Goal: Transaction & Acquisition: Purchase product/service

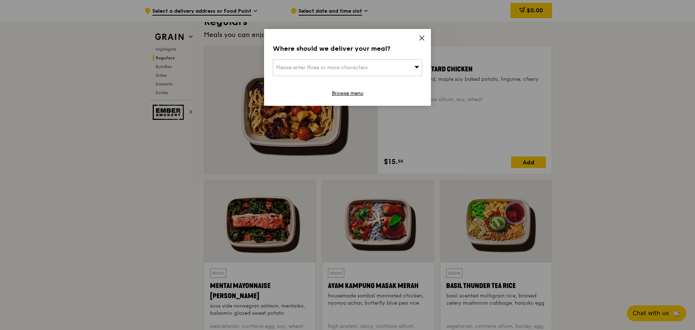
scroll to position [484, 0]
click at [349, 62] on div "Please enter three or more characters" at bounding box center [347, 67] width 149 height 17
type input "marina bat"
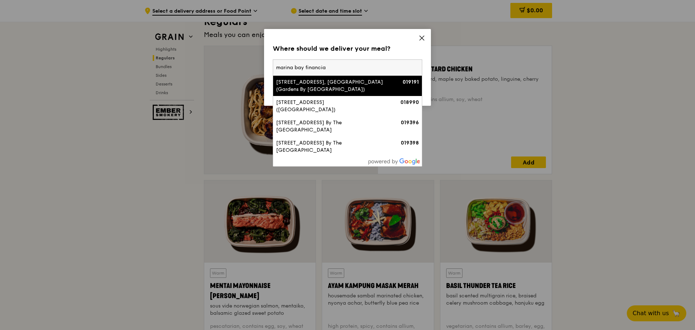
type input "marina bay financial"
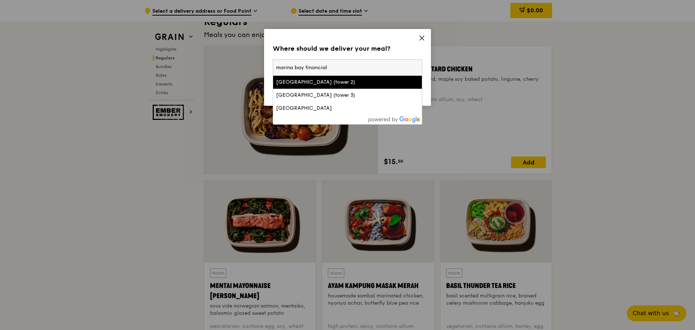
click at [350, 91] on li "[GEOGRAPHIC_DATA] (tower 3)" at bounding box center [347, 95] width 149 height 13
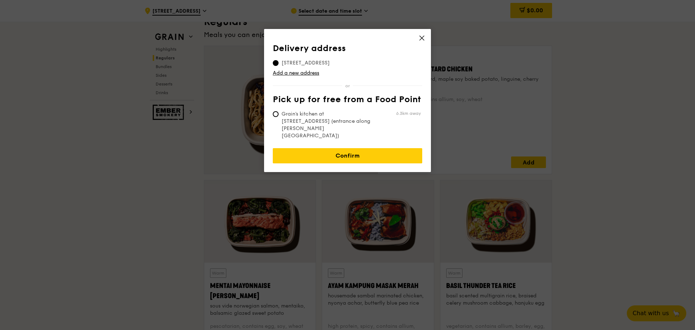
click at [392, 87] on div "Delivery address [STREET_ADDRESS] Add a new address Pick up for free from a Foo…" at bounding box center [347, 92] width 149 height 96
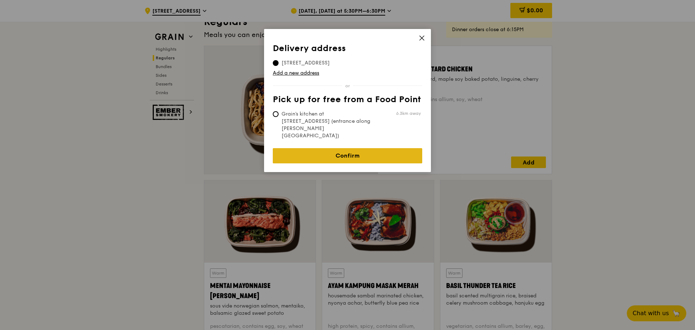
click at [336, 148] on link "Confirm" at bounding box center [347, 155] width 149 height 15
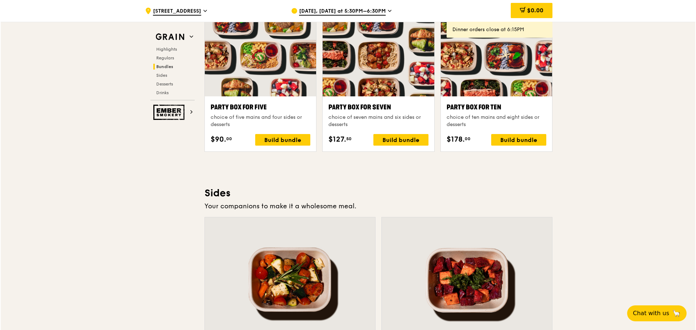
scroll to position [1390, 0]
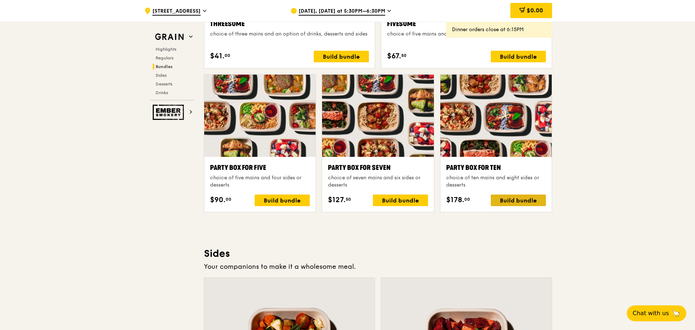
click at [521, 199] on div "Build bundle" at bounding box center [518, 201] width 55 height 12
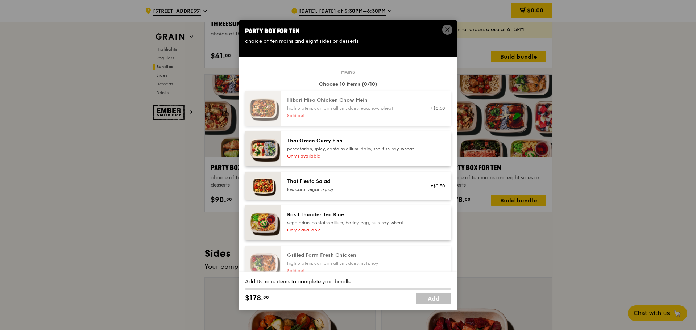
drag, startPoint x: 458, startPoint y: 149, endPoint x: 571, endPoint y: 138, distance: 113.7
click at [571, 138] on div "Party Box for Ten choice of ten mains and eight sides or desserts Mains Choose …" at bounding box center [348, 165] width 696 height 330
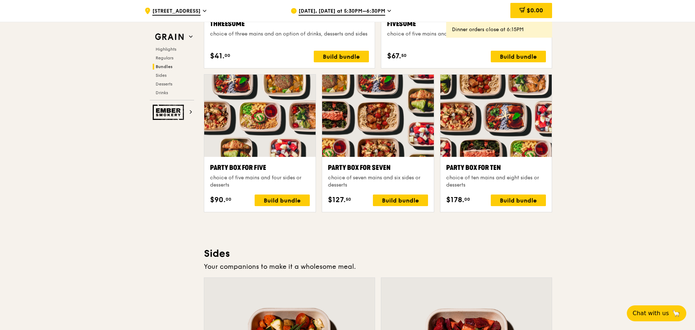
drag, startPoint x: 324, startPoint y: 10, endPoint x: 318, endPoint y: 8, distance: 6.1
click at [318, 8] on span "[DATE], [DATE] at 5:30PM–6:30PM" at bounding box center [342, 12] width 87 height 8
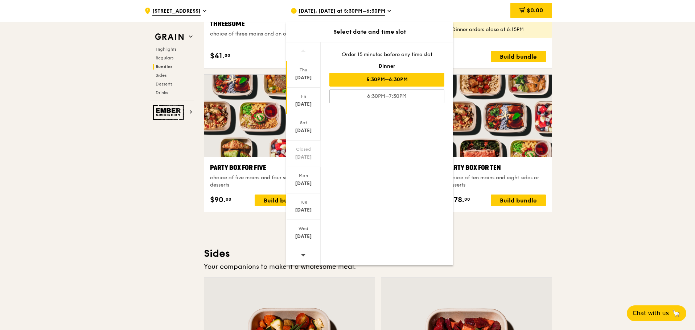
click at [306, 94] on div "Fri" at bounding box center [303, 97] width 32 height 6
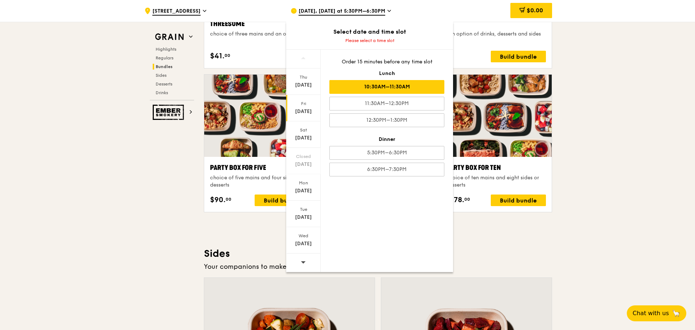
click at [383, 86] on div "10:30AM–11:30AM" at bounding box center [386, 87] width 115 height 14
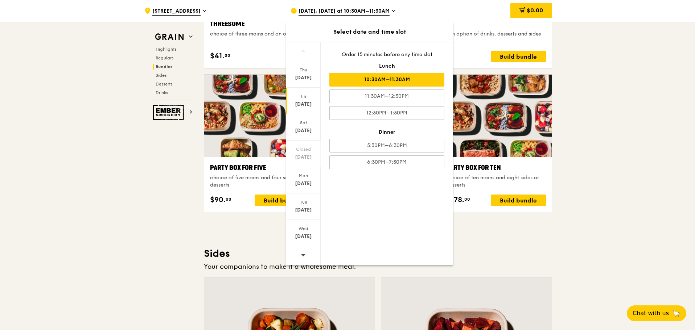
click at [620, 52] on div ".cls-1 { fill: none; stroke: #fff; stroke-linecap: round; stroke-linejoin: roun…" at bounding box center [347, 159] width 695 height 3056
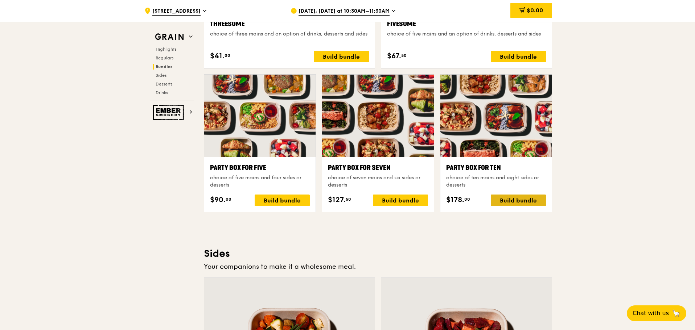
click at [514, 202] on div "Build bundle" at bounding box center [518, 201] width 55 height 12
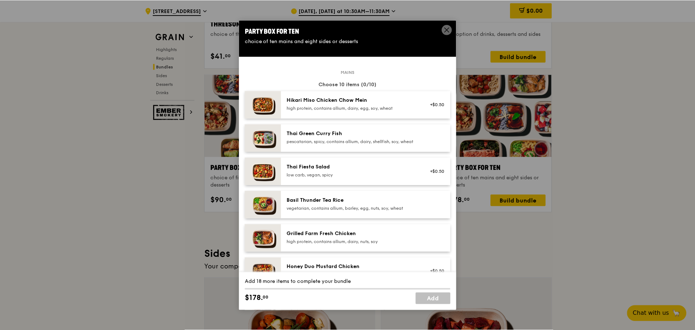
scroll to position [61, 0]
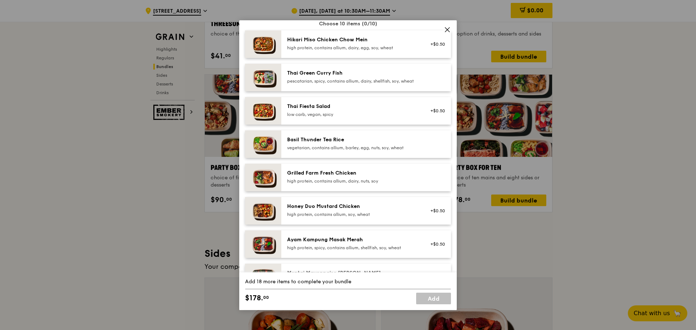
click at [573, 156] on div "Party Box for Ten choice of ten mains and eight sides or desserts Mains Choose …" at bounding box center [348, 165] width 696 height 330
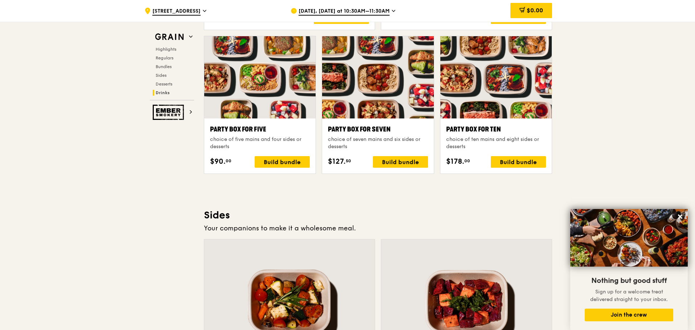
scroll to position [2976, 0]
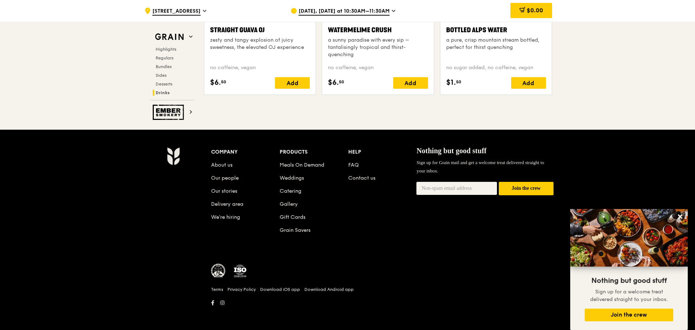
click at [420, 135] on div "Company About us Our people Our stories Delivery area We’re hiring Products Mea…" at bounding box center [347, 231] width 695 height 202
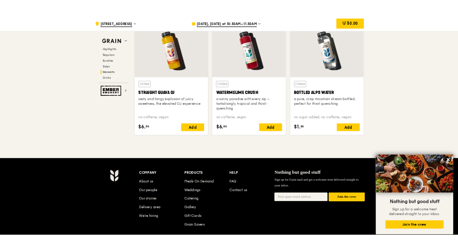
scroll to position [2251, 0]
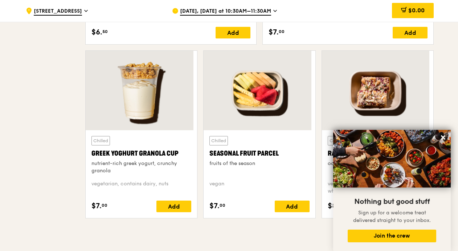
click at [328, 194] on div "vegetarian, contains dairy, egg, nuts, wheat" at bounding box center [378, 187] width 100 height 15
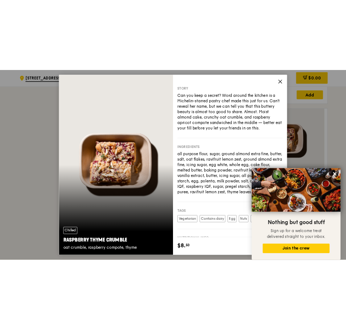
scroll to position [2227, 0]
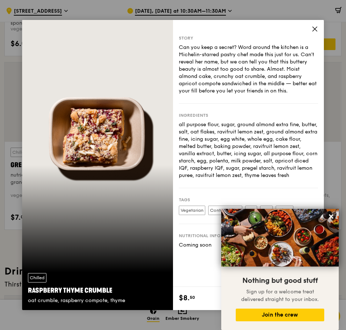
drag, startPoint x: 312, startPoint y: 24, endPoint x: 314, endPoint y: 28, distance: 4.4
click at [314, 28] on icon at bounding box center [315, 29] width 7 height 7
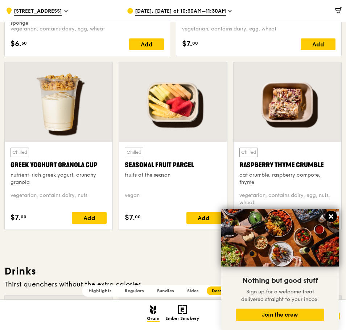
click at [331, 215] on icon at bounding box center [331, 216] width 7 height 7
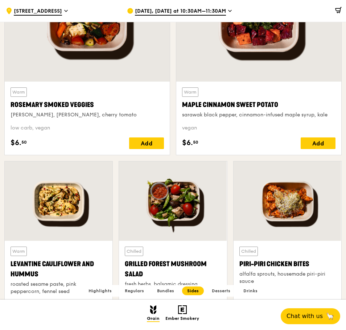
scroll to position [1480, 0]
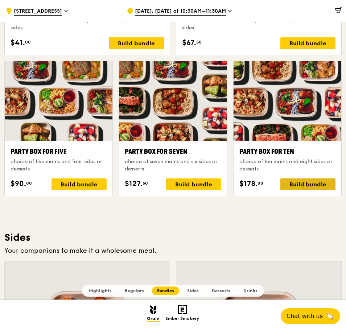
click at [315, 180] on div "Build bundle" at bounding box center [307, 184] width 55 height 12
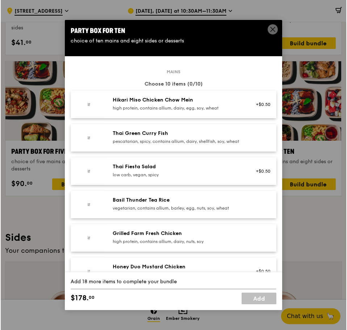
scroll to position [1381, 0]
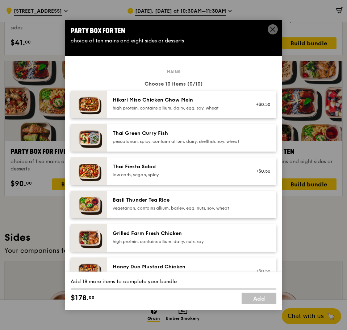
click at [161, 204] on div "Basil Thunder Tea Rice" at bounding box center [178, 200] width 130 height 7
click at [180, 108] on div "high protein, contains allium, dairy, egg, soy, wheat" at bounding box center [178, 108] width 130 height 6
click at [160, 144] on div "pescatarian, spicy, contains allium, dairy, shellfish, soy, wheat" at bounding box center [178, 142] width 130 height 6
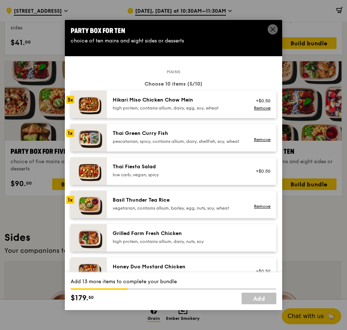
click at [160, 144] on div "pescatarian, spicy, contains allium, dairy, shellfish, soy, wheat" at bounding box center [178, 142] width 130 height 6
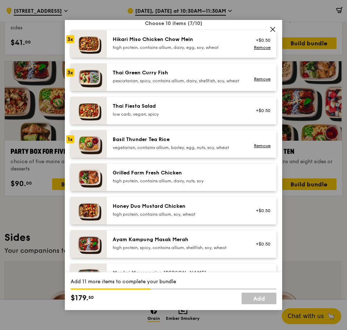
click at [172, 177] on div "Grilled Farm Fresh Chicken" at bounding box center [178, 172] width 130 height 7
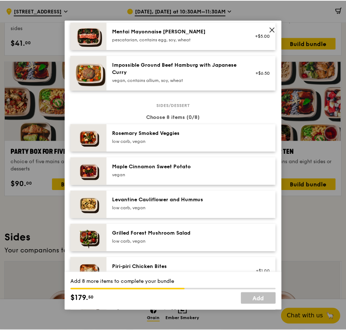
scroll to position [363, 0]
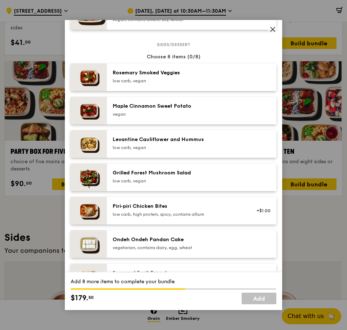
click at [270, 26] on icon at bounding box center [273, 29] width 7 height 7
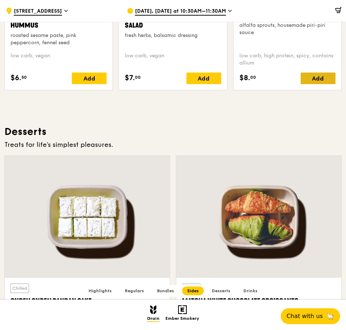
scroll to position [1925, 0]
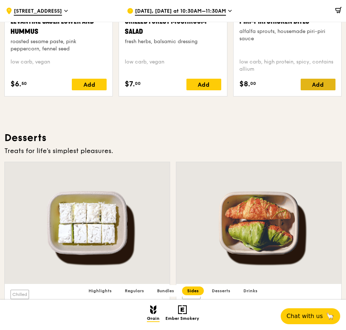
click at [320, 79] on div "Add" at bounding box center [318, 85] width 35 height 12
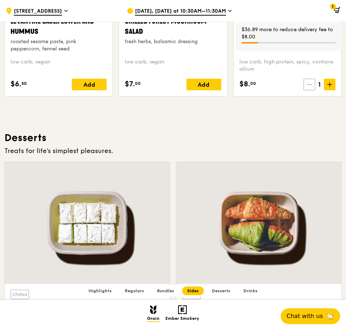
click at [308, 84] on icon at bounding box center [309, 84] width 5 height 5
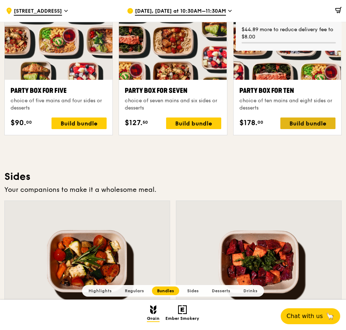
scroll to position [1381, 0]
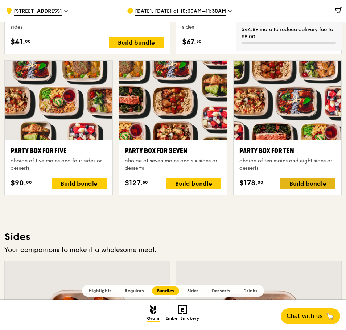
click at [301, 181] on div "Build bundle" at bounding box center [307, 184] width 55 height 12
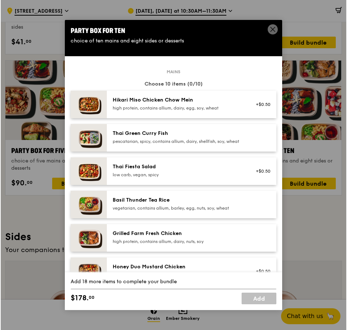
scroll to position [1382, 0]
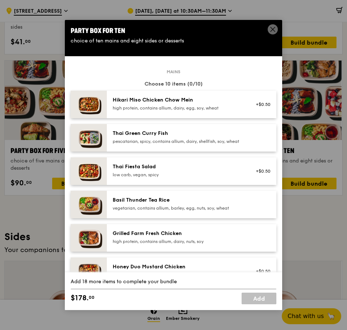
click at [169, 104] on div "Hikari Miso Chicken Chow Mein high protein, contains allium, dairy, egg, soy, w…" at bounding box center [178, 103] width 130 height 15
click at [173, 129] on div "Thai Green [PERSON_NAME] Fish pescatarian, spicy, contains allium, dairy, shell…" at bounding box center [192, 138] width 170 height 28
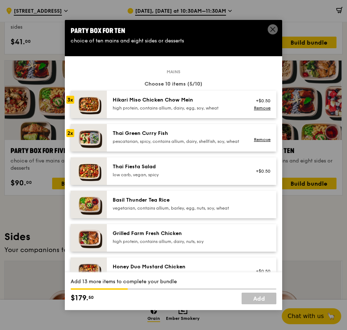
click at [173, 129] on div "Thai Green [PERSON_NAME] Fish pescatarian, spicy, contains allium, dairy, shell…" at bounding box center [192, 138] width 170 height 28
click at [155, 170] on div "Thai Fiesta Salad" at bounding box center [178, 166] width 130 height 7
click at [259, 177] on link "Remove" at bounding box center [262, 174] width 17 height 5
click at [162, 210] on div "Basil Thunder Tea Rice vegetarian, contains allium, barley, egg, nuts, soy, whe…" at bounding box center [178, 204] width 130 height 15
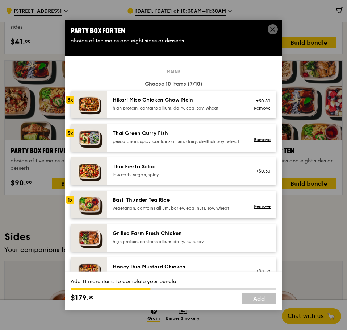
click at [172, 224] on div "Grilled Farm Fresh Chicken high protein, contains allium, dairy, nuts, soy" at bounding box center [192, 238] width 170 height 28
click at [172, 224] on div "Grilled Farm Fresh Chicken high protein, contains allium, dairy, nuts, soy Remo…" at bounding box center [192, 238] width 170 height 28
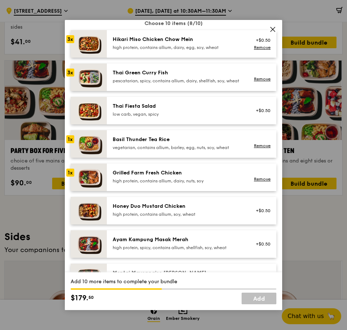
click at [172, 174] on div "Grilled Farm Fresh Chicken high protein, contains allium, dairy, nuts, soy Remo…" at bounding box center [192, 178] width 170 height 28
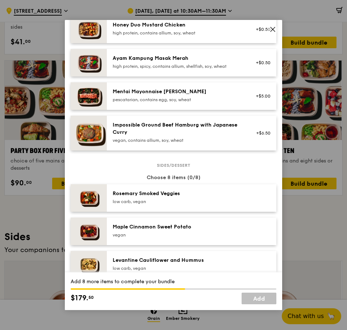
scroll to position [363, 0]
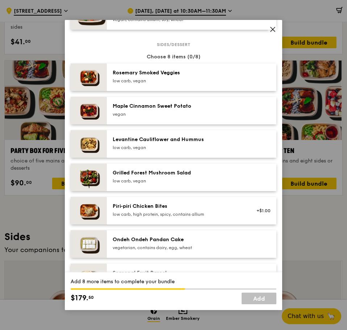
click at [165, 84] on div "low carb, vegan" at bounding box center [178, 81] width 130 height 6
click at [161, 117] on div "vegan" at bounding box center [178, 114] width 130 height 6
click at [173, 151] on div "low carb, vegan" at bounding box center [178, 148] width 130 height 6
click at [171, 182] on div "Grilled Forest Mushroom Salad low carb, vegan" at bounding box center [178, 176] width 130 height 15
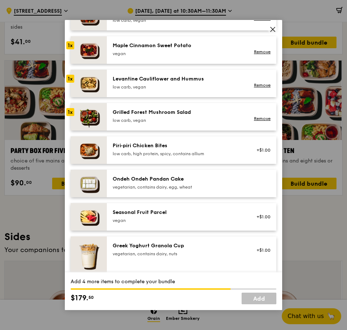
click at [175, 157] on div "low carb, high protein, spicy, contains allium" at bounding box center [178, 154] width 130 height 6
click at [189, 183] on div "Ondeh Ondeh Pandan Cake" at bounding box center [178, 179] width 130 height 7
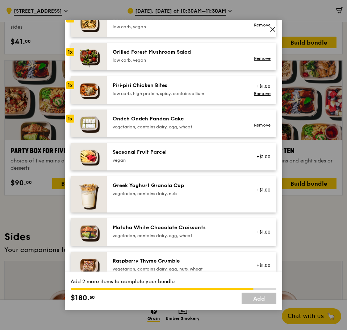
click at [186, 170] on div "Seasonal Fruit Parcel [GEOGRAPHIC_DATA] +$1.00" at bounding box center [192, 157] width 170 height 28
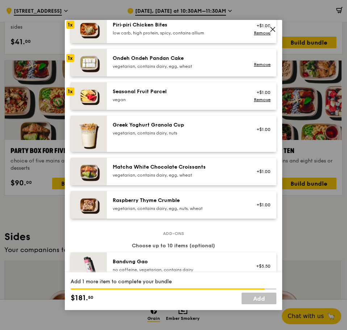
click at [181, 95] on div "Seasonal Fruit Parcel" at bounding box center [178, 91] width 130 height 7
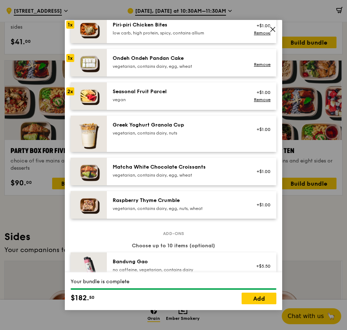
scroll to position [423, 0]
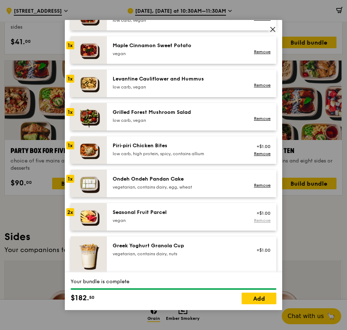
click at [260, 223] on link "Remove" at bounding box center [262, 220] width 17 height 5
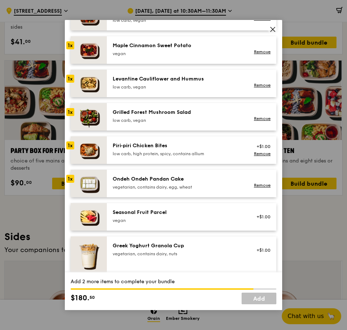
click at [275, 28] on icon at bounding box center [273, 29] width 4 height 4
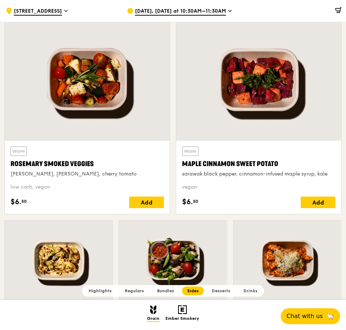
scroll to position [1745, 0]
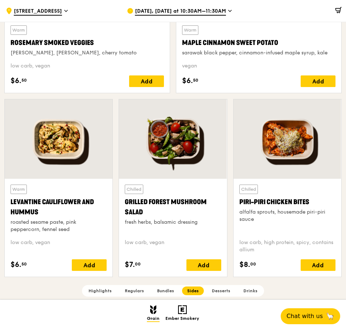
click at [281, 162] on div at bounding box center [288, 138] width 108 height 79
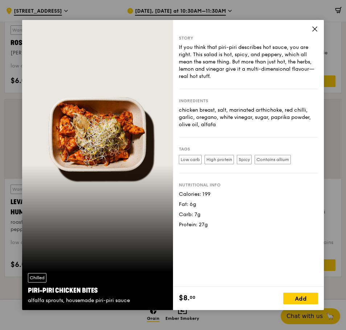
click at [197, 58] on div "If you think that piri-piri describes hot sauce, you are right. This salad is h…" at bounding box center [248, 62] width 139 height 36
drag, startPoint x: 197, startPoint y: 58, endPoint x: 214, endPoint y: 72, distance: 22.4
click at [225, 77] on div "If you think that piri-piri describes hot sauce, you are right. This salad is h…" at bounding box center [248, 62] width 139 height 36
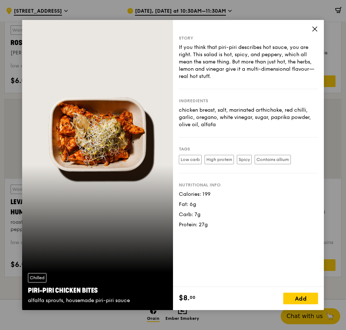
drag, startPoint x: 225, startPoint y: 77, endPoint x: 186, endPoint y: 43, distance: 51.9
click at [186, 43] on div "Story If you think that piri-piri describes hot sauce, you are right. This sala…" at bounding box center [248, 62] width 139 height 54
click at [181, 45] on div "If you think that piri-piri describes hot sauce, you are right. This salad is h…" at bounding box center [248, 62] width 139 height 36
drag, startPoint x: 181, startPoint y: 45, endPoint x: 224, endPoint y: 70, distance: 48.9
click at [233, 73] on div "If you think that piri-piri describes hot sauce, you are right. This salad is h…" at bounding box center [248, 62] width 139 height 36
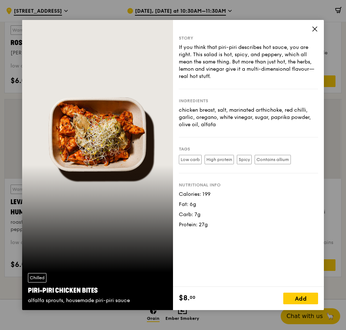
click at [233, 73] on div "If you think that piri-piri describes hot sauce, you are right. This salad is h…" at bounding box center [248, 62] width 139 height 36
drag, startPoint x: 233, startPoint y: 73, endPoint x: 178, endPoint y: 42, distance: 62.9
click at [178, 42] on div "Story If you think that piri-piri describes hot sauce, you are right. This sala…" at bounding box center [248, 153] width 151 height 267
click at [182, 41] on div "Story If you think that piri-piri describes hot sauce, you are right. This sala…" at bounding box center [248, 62] width 139 height 54
drag, startPoint x: 182, startPoint y: 41, endPoint x: 223, endPoint y: 77, distance: 54.5
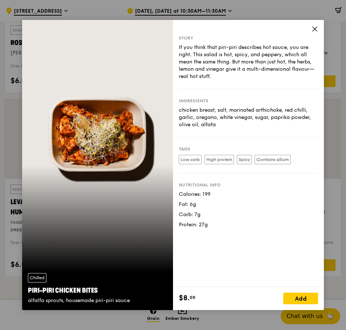
click at [223, 77] on div "Story If you think that piri-piri describes hot sauce, you are right. This sala…" at bounding box center [248, 62] width 139 height 54
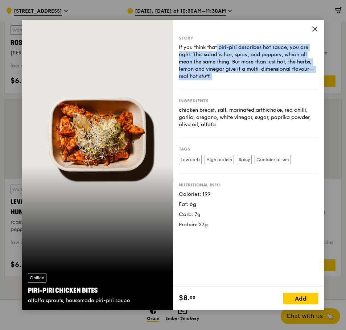
click at [223, 77] on div "If you think that piri-piri describes hot sauce, you are right. This salad is h…" at bounding box center [248, 62] width 139 height 36
drag, startPoint x: 223, startPoint y: 77, endPoint x: 174, endPoint y: 36, distance: 63.4
click at [174, 36] on div "Story If you think that piri-piri describes hot sauce, you are right. This sala…" at bounding box center [248, 153] width 151 height 267
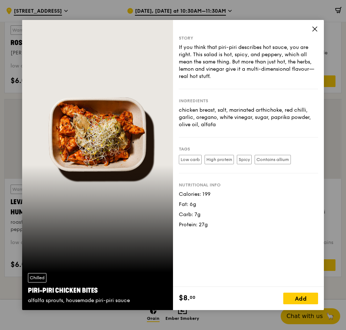
drag, startPoint x: 186, startPoint y: 53, endPoint x: 253, endPoint y: 131, distance: 102.4
click at [257, 137] on div "Story If you think that piri-piri describes hot sauce, you are right. This sala…" at bounding box center [248, 153] width 151 height 267
click at [255, 128] on div "Ingredients chicken breast, salt, marinated arthichoke, red chilli, garlic, ore…" at bounding box center [248, 113] width 139 height 48
drag, startPoint x: 255, startPoint y: 128, endPoint x: 193, endPoint y: 107, distance: 65.4
click at [193, 107] on div "Ingredients chicken breast, salt, marinated arthichoke, red chilli, garlic, ore…" at bounding box center [248, 113] width 139 height 48
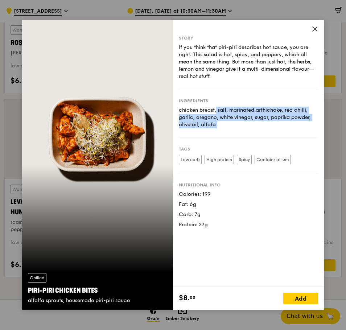
click at [193, 107] on div "chicken breast, salt, marinated arthichoke, red chilli, garlic, oregano, white …" at bounding box center [248, 118] width 139 height 22
drag, startPoint x: 193, startPoint y: 107, endPoint x: 225, endPoint y: 122, distance: 34.9
click at [235, 125] on div "chicken breast, salt, marinated arthichoke, red chilli, garlic, oregano, white …" at bounding box center [248, 118] width 139 height 22
click at [238, 126] on div "chicken breast, salt, marinated arthichoke, red chilli, garlic, oregano, white …" at bounding box center [248, 118] width 139 height 22
drag, startPoint x: 238, startPoint y: 126, endPoint x: 181, endPoint y: 93, distance: 66.0
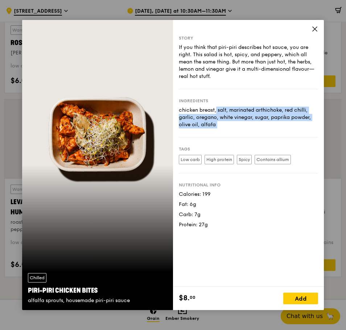
click at [181, 93] on div "Ingredients chicken breast, salt, marinated arthichoke, red chilli, garlic, ore…" at bounding box center [248, 113] width 139 height 48
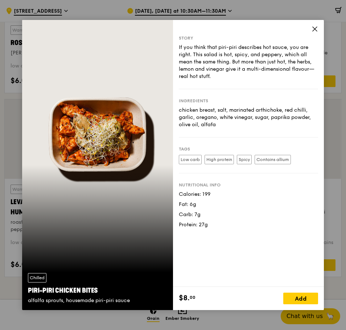
click at [316, 26] on icon at bounding box center [315, 29] width 7 height 7
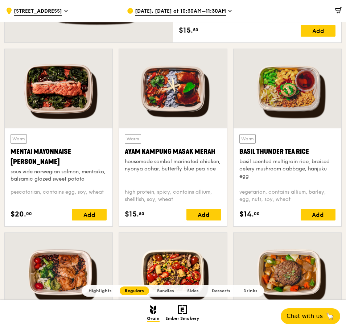
scroll to position [475, 0]
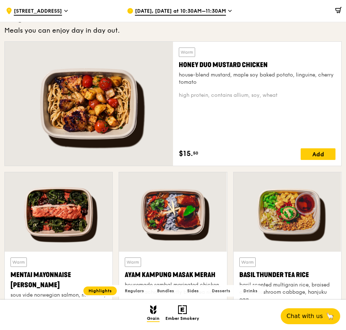
click at [124, 166] on div at bounding box center [89, 104] width 168 height 124
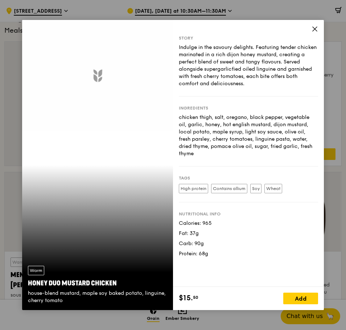
scroll to position [354, 0]
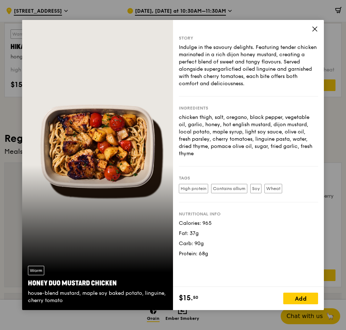
click at [316, 28] on icon at bounding box center [315, 29] width 4 height 4
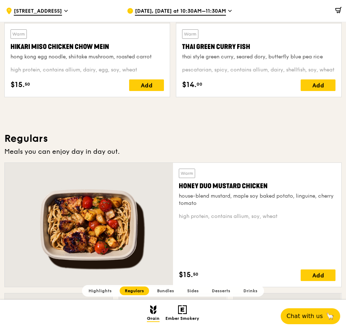
scroll to position [535, 0]
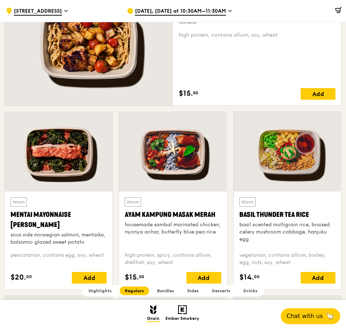
click at [287, 155] on div at bounding box center [288, 151] width 108 height 79
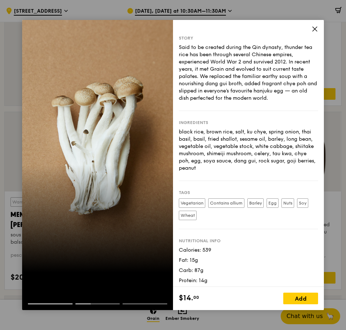
click at [314, 27] on icon at bounding box center [315, 29] width 7 height 7
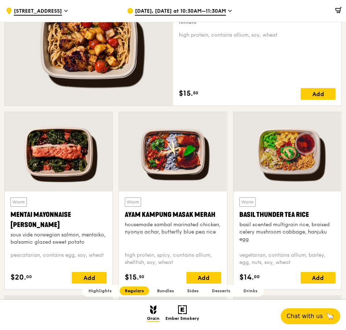
click at [169, 158] on div at bounding box center [173, 151] width 108 height 79
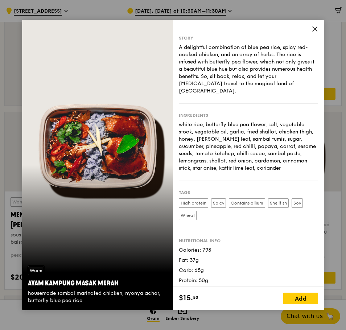
click at [311, 28] on div "Story A delightful combination of blue pea rice, spicy red-cooked chicken, and …" at bounding box center [248, 153] width 151 height 267
click at [316, 30] on icon at bounding box center [315, 29] width 7 height 7
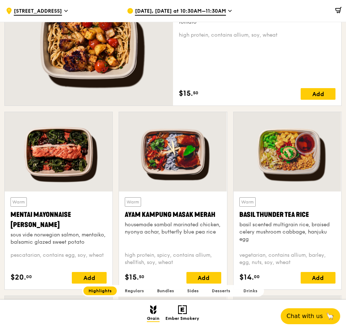
drag, startPoint x: 106, startPoint y: 142, endPoint x: 98, endPoint y: 156, distance: 16.7
click at [98, 106] on div at bounding box center [89, 44] width 168 height 124
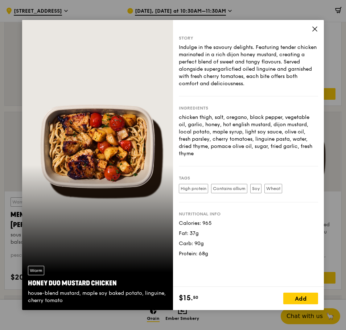
scroll to position [415, 0]
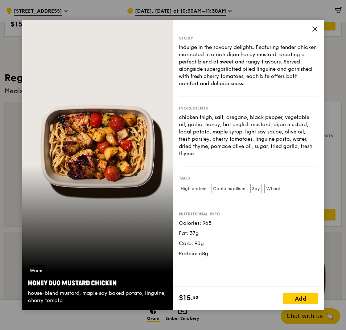
click at [315, 28] on icon at bounding box center [315, 29] width 7 height 7
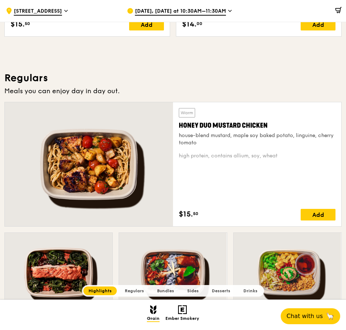
click at [136, 153] on div at bounding box center [89, 164] width 168 height 124
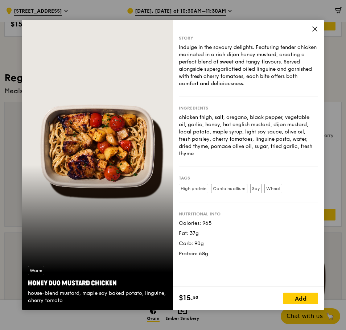
click at [315, 30] on icon at bounding box center [315, 29] width 7 height 7
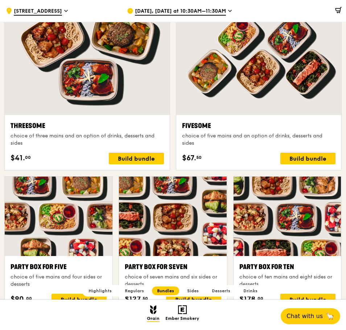
scroll to position [1261, 0]
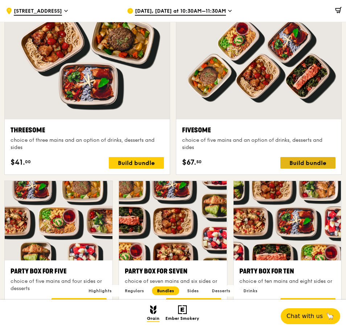
click at [297, 163] on div "Build bundle" at bounding box center [307, 163] width 55 height 12
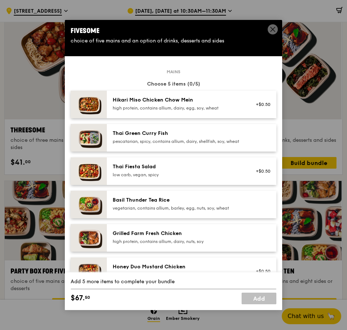
scroll to position [61, 0]
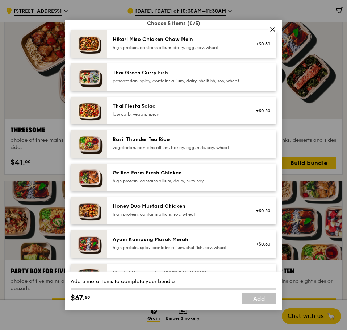
click at [153, 183] on div "Grilled Farm Fresh Chicken high protein, contains allium, dairy, nuts, soy" at bounding box center [178, 176] width 130 height 15
click at [256, 182] on link "Remove" at bounding box center [262, 179] width 17 height 5
click at [256, 185] on div at bounding box center [261, 177] width 28 height 16
click at [254, 182] on link "Remove" at bounding box center [262, 179] width 17 height 5
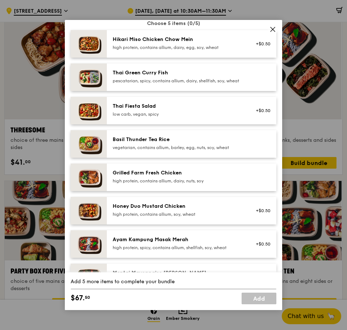
click at [187, 217] on div "high protein, contains allium, soy, wheat" at bounding box center [178, 214] width 130 height 6
click at [163, 151] on div "vegetarian, contains allium, barley, egg, nuts, soy, wheat" at bounding box center [178, 148] width 130 height 6
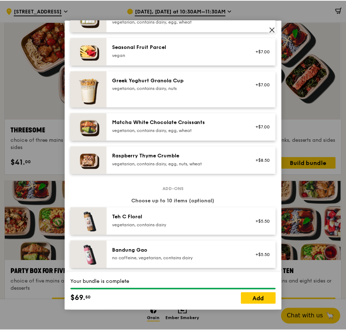
scroll to position [105, 0]
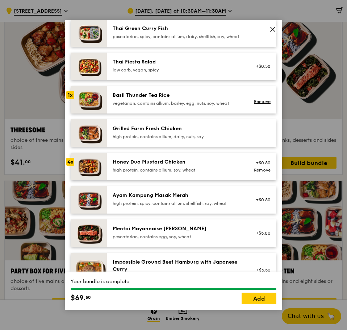
click at [272, 29] on icon at bounding box center [273, 29] width 7 height 7
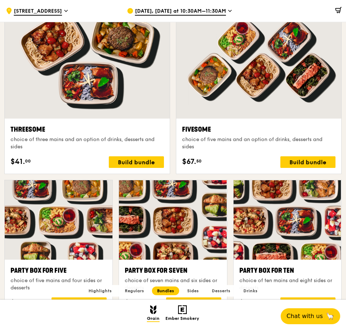
scroll to position [1383, 0]
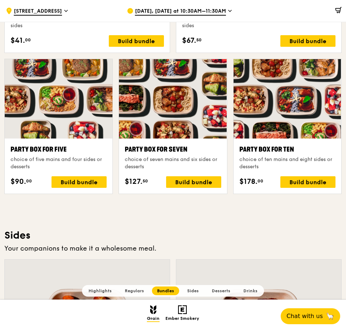
click at [265, 153] on div "Party Box for Ten" at bounding box center [287, 149] width 96 height 10
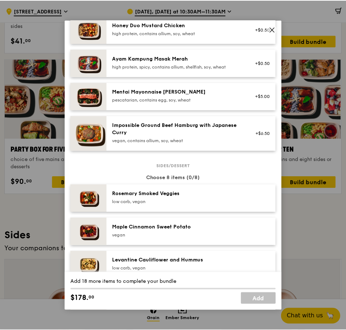
scroll to position [0, 0]
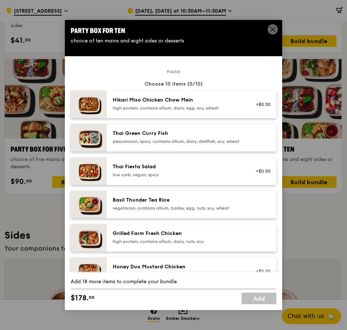
click at [310, 172] on div "Party Box for Ten choice of ten mains and eight sides or desserts Mains Choose …" at bounding box center [173, 165] width 347 height 330
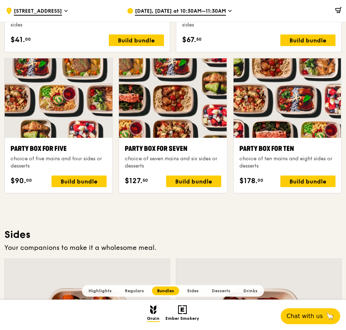
click at [296, 174] on div "Party Box for Ten choice of ten mains and eight sides or desserts $178. 00 Buil…" at bounding box center [287, 166] width 96 height 44
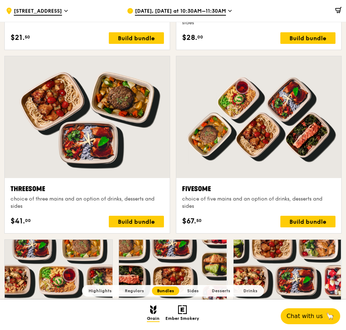
scroll to position [1262, 0]
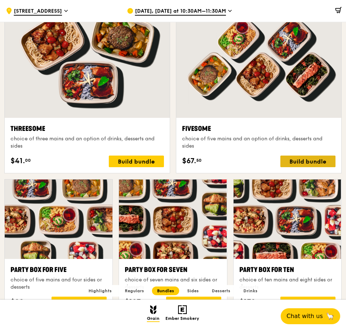
click at [305, 161] on div "Build bundle" at bounding box center [307, 162] width 55 height 12
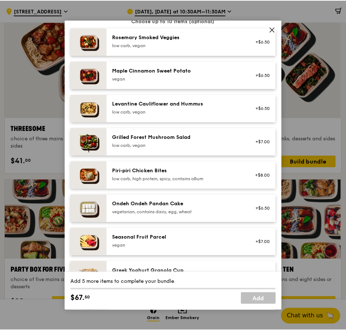
scroll to position [277, 0]
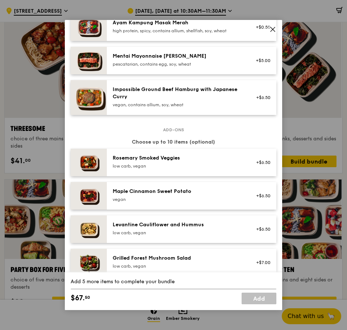
drag, startPoint x: 272, startPoint y: 34, endPoint x: 273, endPoint y: 30, distance: 4.4
click at [273, 30] on icon at bounding box center [273, 29] width 4 height 4
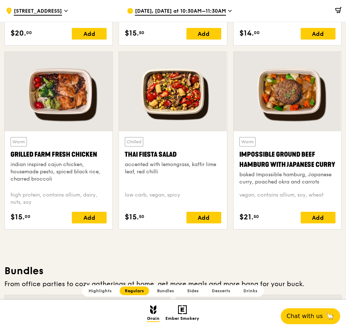
scroll to position [485, 0]
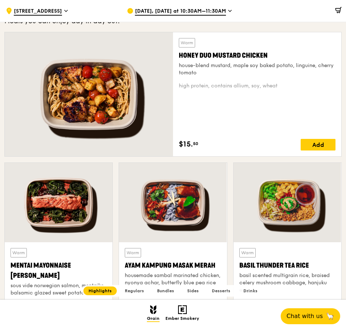
click at [120, 156] on div at bounding box center [89, 94] width 168 height 124
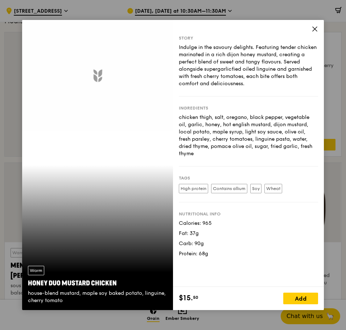
scroll to position [417, 0]
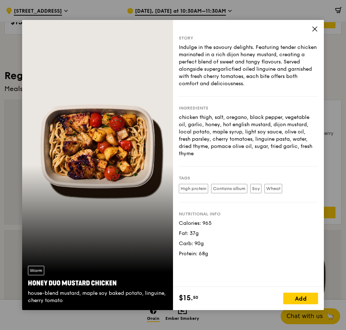
click at [313, 29] on icon at bounding box center [315, 29] width 7 height 7
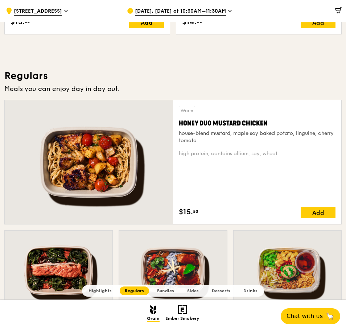
scroll to position [538, 0]
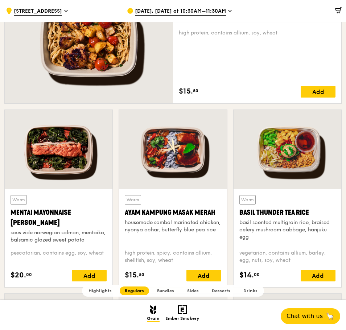
click at [279, 202] on div "Warm Basil Thunder Tea [PERSON_NAME] scented multigrain rice, braised celery mu…" at bounding box center [287, 219] width 96 height 49
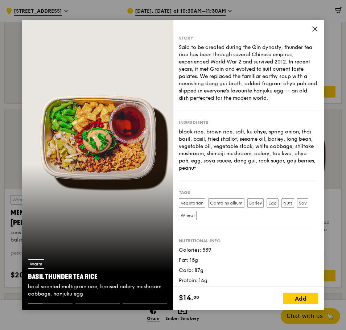
click at [333, 199] on div "Warm Basil Thunder Tea [PERSON_NAME] scented multigrain rice, braised celery mu…" at bounding box center [173, 165] width 346 height 330
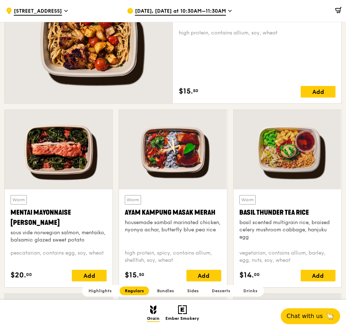
click at [181, 234] on div "housemade sambal marinated chicken, nyonya achar, butterfly blue pea rice" at bounding box center [173, 226] width 96 height 15
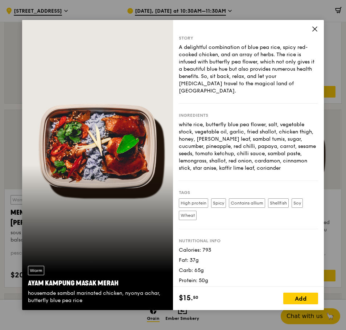
click at [331, 170] on div "Warm Ayam [GEOGRAPHIC_DATA] housemade sambal marinated chicken, nyonya achar, b…" at bounding box center [173, 165] width 346 height 330
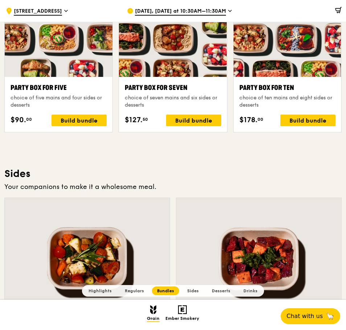
scroll to position [1297, 0]
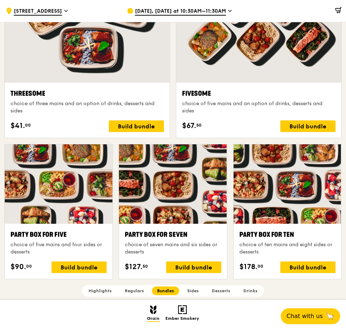
click at [271, 230] on div "Party Box for Ten" at bounding box center [287, 235] width 96 height 10
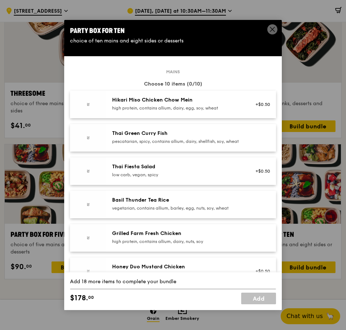
scroll to position [1324, 0]
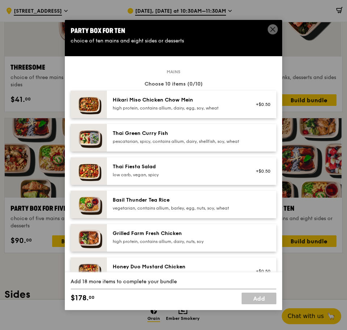
click at [90, 145] on img at bounding box center [89, 138] width 36 height 28
click at [87, 144] on img at bounding box center [89, 138] width 36 height 28
click at [258, 142] on link "Remove" at bounding box center [262, 139] width 17 height 5
click at [258, 143] on div "Remove" at bounding box center [261, 138] width 28 height 16
click at [259, 142] on link "Remove" at bounding box center [262, 139] width 17 height 5
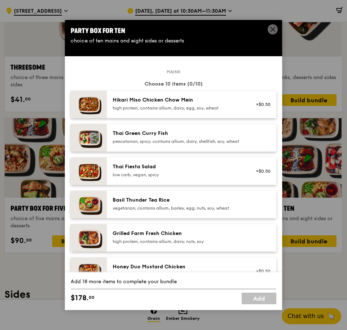
click at [324, 196] on div "Party Box for Ten choice of ten mains and eight sides or desserts Mains Choose …" at bounding box center [173, 165] width 347 height 330
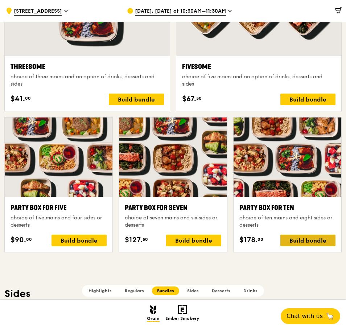
click at [297, 242] on div "Build bundle" at bounding box center [307, 241] width 55 height 12
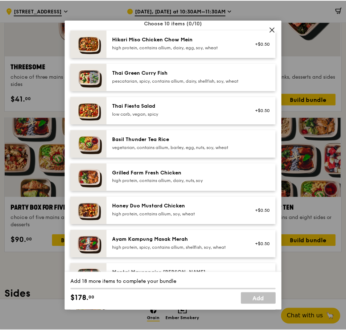
scroll to position [363, 0]
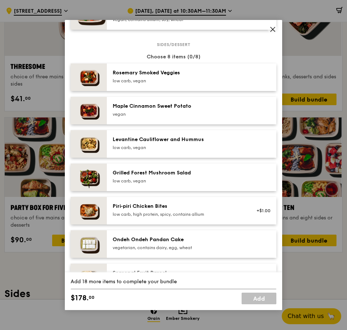
click at [315, 192] on div "Party Box for Ten choice of ten mains and eight sides or desserts Mains Choose …" at bounding box center [173, 165] width 347 height 330
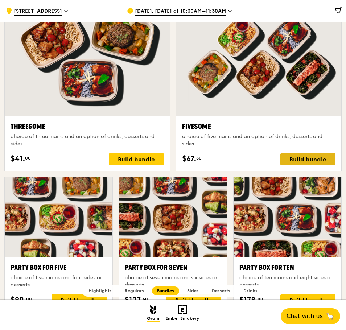
click at [313, 157] on div "Build bundle" at bounding box center [307, 159] width 55 height 12
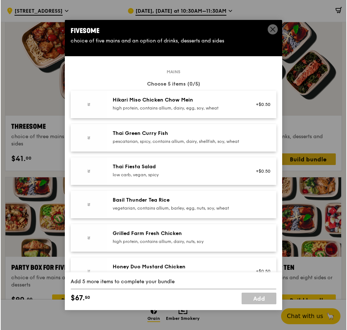
scroll to position [1265, 0]
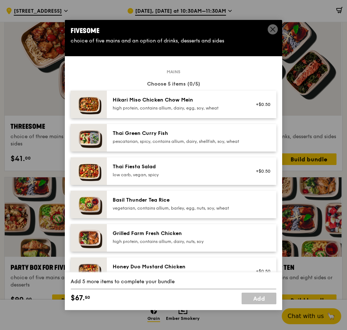
click at [157, 204] on div "Basil Thunder Tea Rice" at bounding box center [178, 200] width 130 height 7
click at [160, 97] on div "Hikari Miso Chicken Chow Mein" at bounding box center [178, 99] width 130 height 7
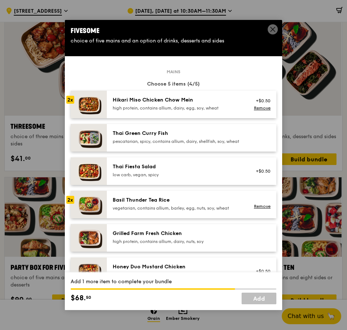
click at [160, 97] on div "Hikari Miso Chicken Chow Mein" at bounding box center [178, 99] width 130 height 7
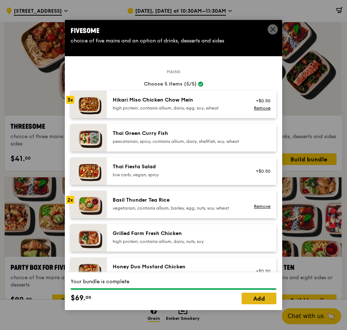
click at [263, 299] on link "Add" at bounding box center [259, 299] width 35 height 12
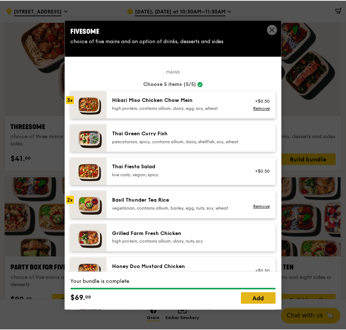
scroll to position [181, 0]
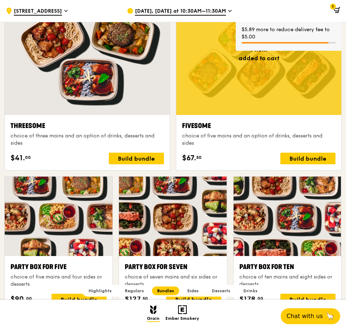
click at [268, 203] on div at bounding box center [288, 216] width 108 height 79
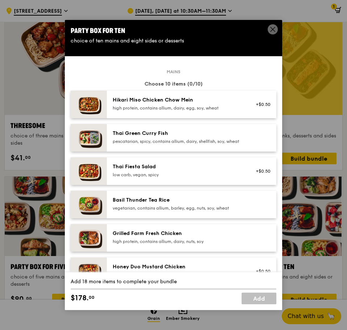
scroll to position [61, 0]
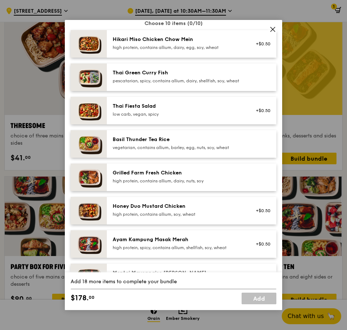
click at [166, 210] on div "Honey Duo Mustard Chicken" at bounding box center [178, 206] width 130 height 7
click at [150, 79] on div "pescatarian, spicy, contains allium, dairy, shellfish, soy, wheat" at bounding box center [178, 81] width 130 height 6
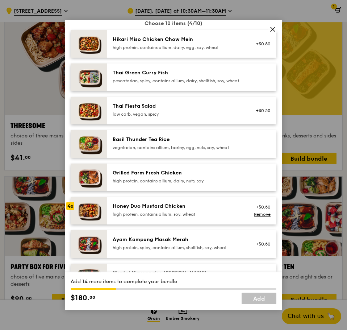
click at [150, 79] on div "pescatarian, spicy, contains allium, dairy, shellfish, soy, wheat" at bounding box center [178, 81] width 130 height 6
click at [154, 183] on div "Grilled Farm Fresh Chicken high protein, contains allium, dairy, nuts, soy" at bounding box center [178, 176] width 130 height 15
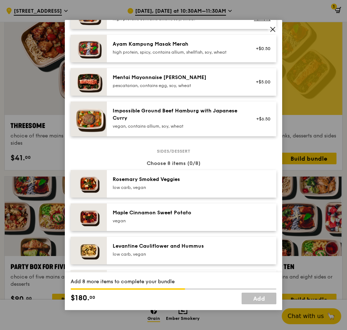
scroll to position [363, 0]
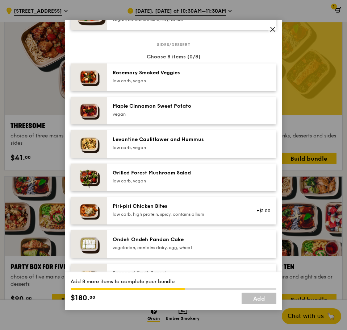
click at [160, 84] on div "low carb, vegan" at bounding box center [178, 81] width 130 height 6
click at [157, 110] on div "Maple Cinnamon Sweet Potato" at bounding box center [178, 106] width 130 height 7
click at [156, 143] on div "Levantine Cauliflower and Hummus" at bounding box center [178, 139] width 130 height 7
click at [155, 177] on div "Grilled Forest Mushroom Salad" at bounding box center [178, 172] width 130 height 7
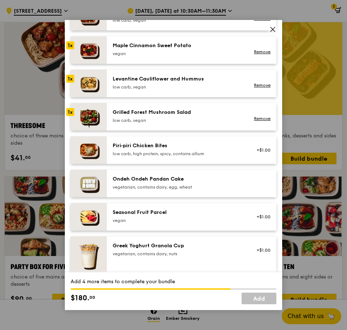
click at [171, 157] on div "low carb, high protein, spicy, contains allium" at bounding box center [178, 154] width 130 height 6
click at [165, 189] on div "Ondeh Ondeh Pandan Cake vegetarian, contains dairy, egg, wheat" at bounding box center [178, 183] width 130 height 15
click at [163, 216] on div "Seasonal Fruit Parcel" at bounding box center [178, 212] width 130 height 7
click at [161, 149] on div "Piri‑piri Chicken Bites" at bounding box center [178, 145] width 130 height 7
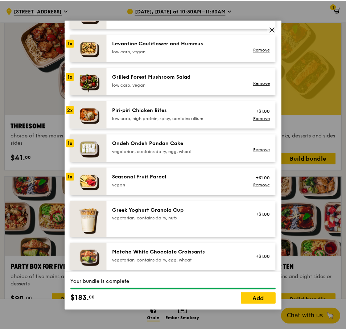
scroll to position [363, 0]
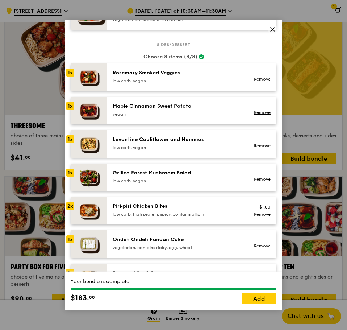
click at [275, 32] on icon at bounding box center [273, 29] width 4 height 4
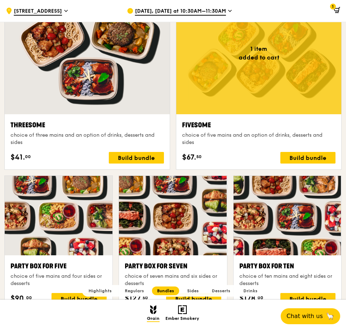
click at [333, 9] on span "1" at bounding box center [333, 7] width 6 height 6
click at [338, 8] on icon at bounding box center [336, 9] width 5 height 3
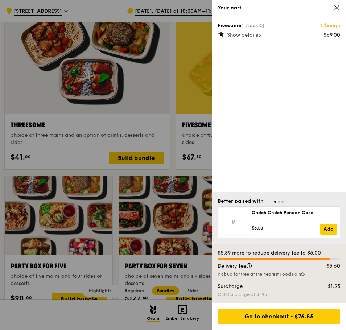
click at [336, 10] on div ".cls-1 { fill: none; stroke: #fff; stroke-linecap: round; stroke-linejoin: roun…" at bounding box center [173, 263] width 346 height 3014
click at [336, 10] on icon at bounding box center [337, 7] width 7 height 7
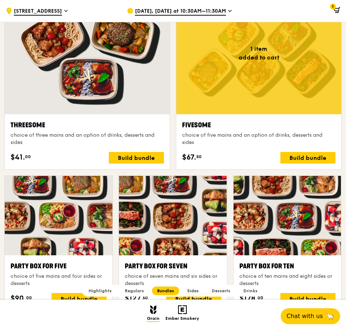
click at [336, 7] on icon at bounding box center [337, 10] width 7 height 7
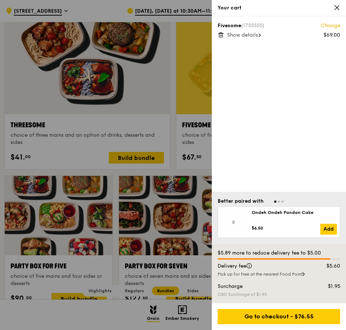
click at [249, 36] on span "Show details" at bounding box center [242, 35] width 31 height 6
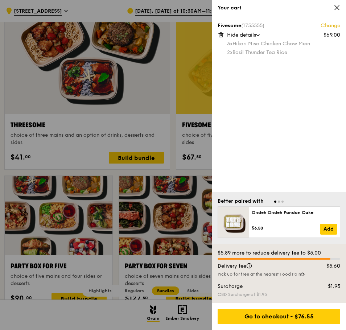
click at [220, 34] on icon at bounding box center [220, 34] width 0 height 1
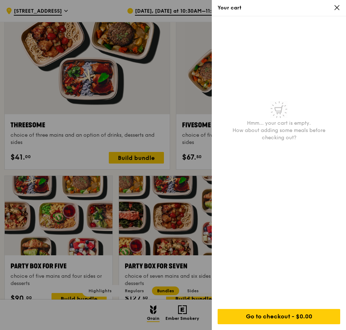
click at [336, 9] on icon at bounding box center [337, 7] width 4 height 4
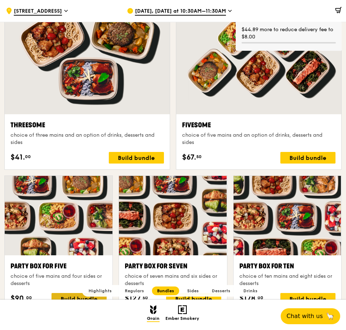
click at [77, 293] on div "Build bundle" at bounding box center [79, 299] width 55 height 12
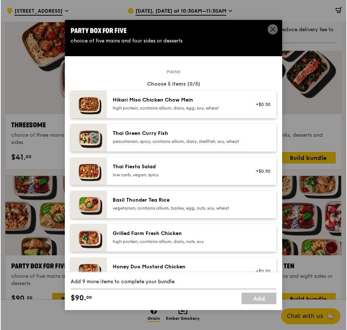
scroll to position [1327, 0]
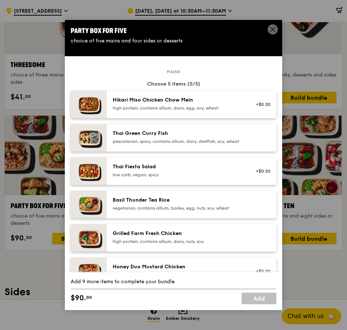
click at [137, 211] on div "vegetarian, contains allium, barley, egg, nuts, soy, wheat" at bounding box center [178, 208] width 130 height 6
click at [138, 204] on div "Basil Thunder Tea Rice" at bounding box center [178, 200] width 130 height 7
click at [155, 91] on div "Hikari Miso Chicken Chow Mein high protein, contains allium, dairy, egg, soy, w…" at bounding box center [192, 105] width 170 height 28
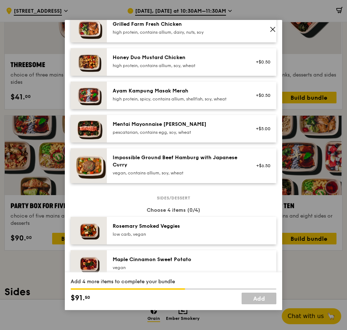
scroll to position [363, 0]
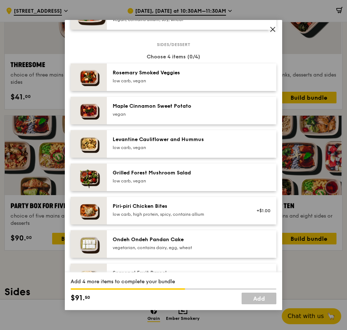
click at [159, 82] on div "[PERSON_NAME] Smoked Veggies low carb, vegan" at bounding box center [178, 76] width 130 height 15
drag, startPoint x: 158, startPoint y: 115, endPoint x: 157, endPoint y: 119, distance: 3.7
click at [157, 117] on div "vegan" at bounding box center [178, 114] width 130 height 6
click at [155, 184] on div "low carb, vegan" at bounding box center [178, 181] width 130 height 6
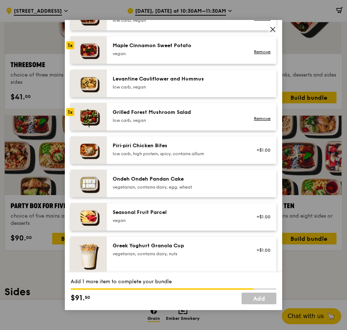
click at [169, 183] on div "Ondeh Ondeh Pandan Cake" at bounding box center [178, 179] width 130 height 7
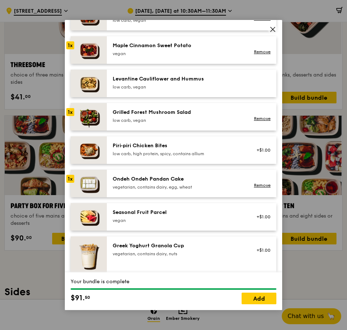
scroll to position [363, 0]
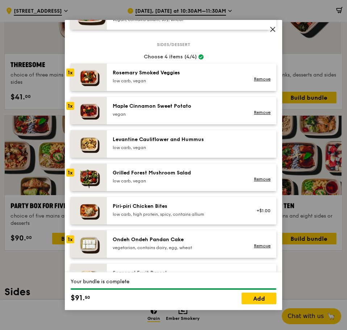
click at [93, 85] on img at bounding box center [89, 77] width 36 height 28
click at [254, 82] on link "Remove" at bounding box center [262, 79] width 17 height 5
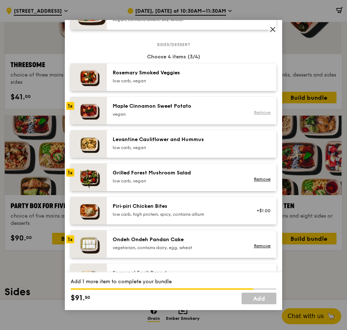
click at [257, 115] on link "Remove" at bounding box center [262, 112] width 17 height 5
click at [255, 182] on link "Remove" at bounding box center [262, 179] width 17 height 5
click at [256, 252] on div "Remove" at bounding box center [261, 244] width 28 height 16
click at [256, 248] on link "Remove" at bounding box center [262, 245] width 17 height 5
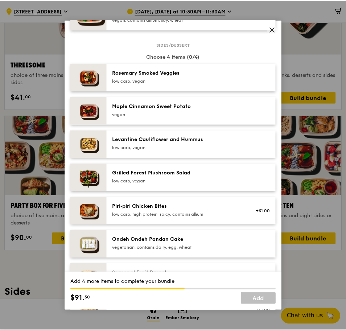
scroll to position [423, 0]
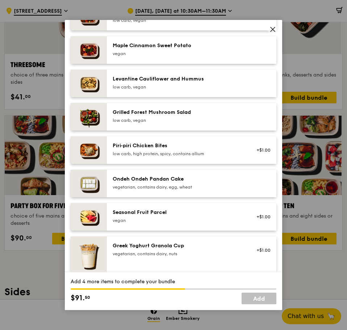
click at [144, 149] on div "Piri‑piri Chicken Bites" at bounding box center [178, 145] width 130 height 7
click at [145, 89] on div "Levantine Cauliflower and Hummus low carb, vegan" at bounding box center [178, 82] width 130 height 15
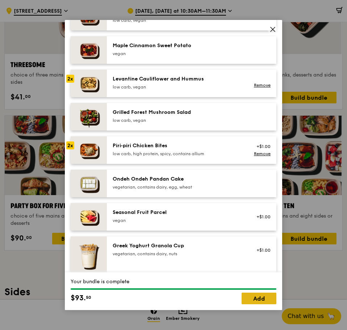
click at [260, 297] on link "Add" at bounding box center [259, 299] width 35 height 12
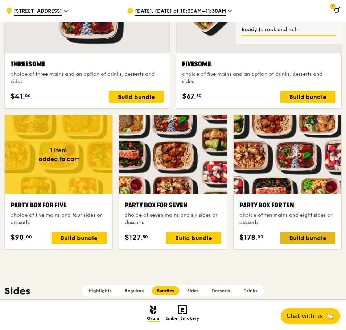
click at [297, 240] on div "Build bundle" at bounding box center [307, 238] width 55 height 12
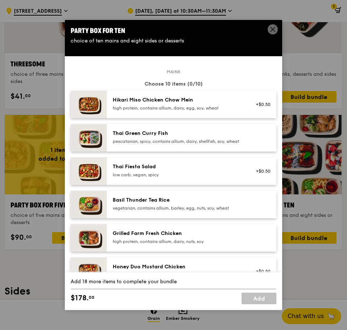
scroll to position [61, 0]
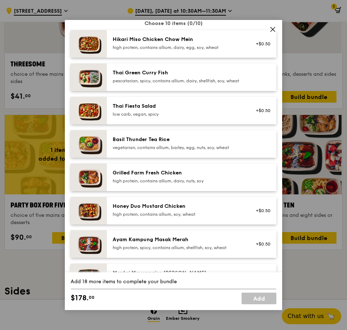
click at [145, 81] on div "pescatarian, spicy, contains allium, dairy, shellfish, soy, wheat" at bounding box center [178, 81] width 130 height 6
click at [150, 219] on div "Honey Duo Mustard Chicken high protein, contains allium, soy, wheat" at bounding box center [177, 211] width 139 height 16
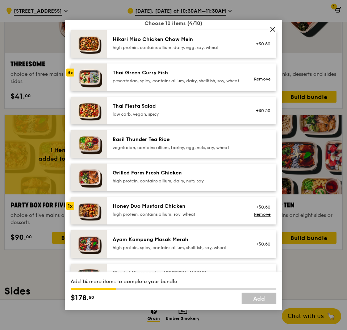
click at [150, 219] on div "Honey Duo Mustard Chicken high protein, contains allium, soy, wheat" at bounding box center [177, 211] width 139 height 16
click at [146, 175] on div "Grilled Farm Fresh Chicken" at bounding box center [178, 172] width 130 height 7
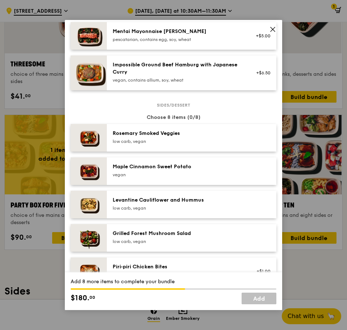
scroll to position [363, 0]
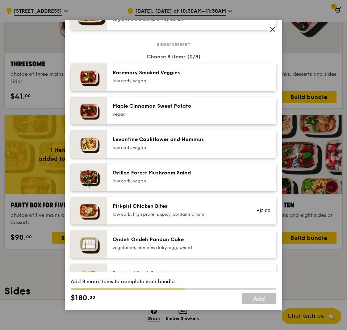
click at [161, 77] on div "Rosemary Smoked Veggies" at bounding box center [178, 72] width 130 height 7
click at [157, 110] on div "Maple Cinnamon Sweet Potato" at bounding box center [178, 106] width 130 height 7
click at [147, 184] on div "low carb, vegan" at bounding box center [178, 181] width 130 height 6
click at [145, 245] on div "vegetarian, contains dairy, egg, wheat" at bounding box center [178, 248] width 130 height 6
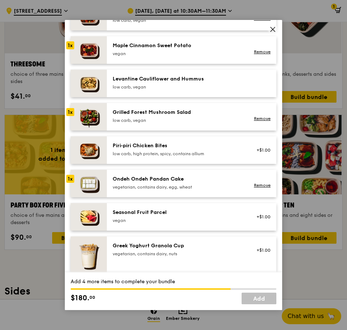
scroll to position [484, 0]
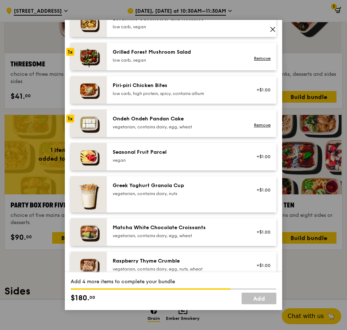
click at [162, 163] on div "vegan" at bounding box center [178, 160] width 130 height 6
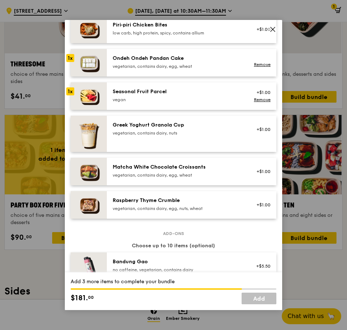
click at [176, 178] on div "vegetarian, contains dairy, egg, wheat" at bounding box center [178, 175] width 130 height 6
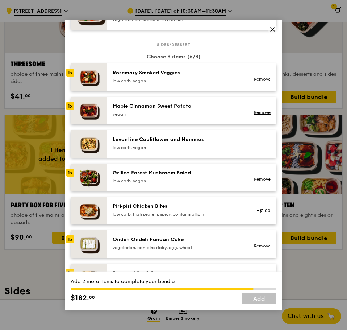
scroll to position [423, 0]
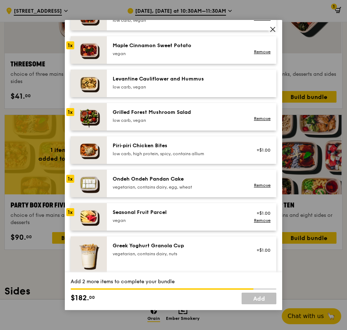
click at [165, 216] on div "Seasonal Fruit Parcel" at bounding box center [178, 212] width 130 height 7
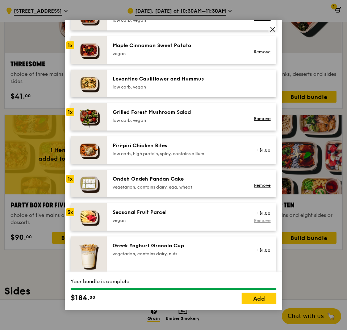
click at [258, 223] on link "Remove" at bounding box center [262, 220] width 17 height 5
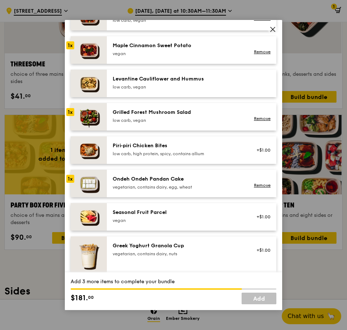
click at [179, 223] on div "Seasonal Fruit Parcel [GEOGRAPHIC_DATA]" at bounding box center [178, 216] width 130 height 15
click at [186, 190] on div "vegetarian, contains dairy, egg, wheat" at bounding box center [178, 187] width 130 height 6
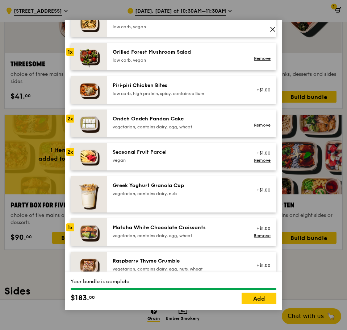
scroll to position [544, 0]
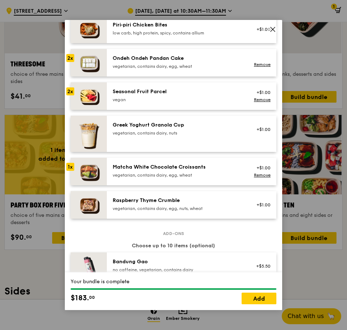
click at [91, 177] on img at bounding box center [89, 172] width 36 height 28
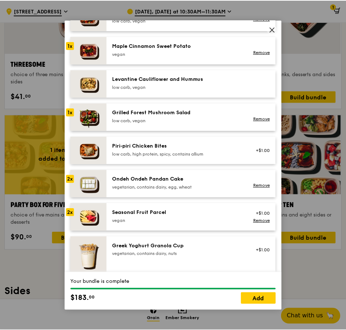
scroll to position [363, 0]
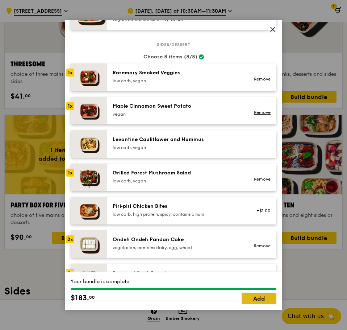
click at [261, 298] on link "Add" at bounding box center [259, 299] width 35 height 12
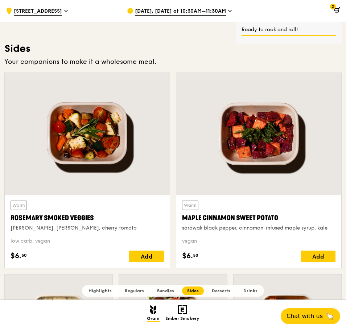
scroll to position [1630, 0]
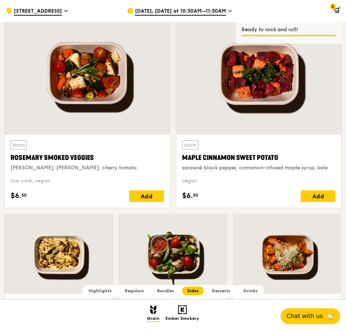
click at [336, 11] on icon at bounding box center [337, 10] width 7 height 7
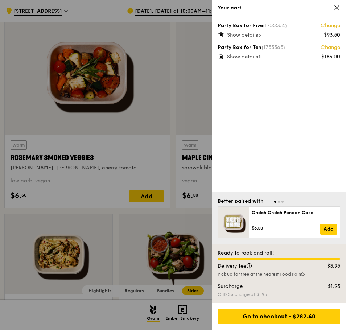
click at [252, 56] on span "Show details" at bounding box center [242, 57] width 31 height 6
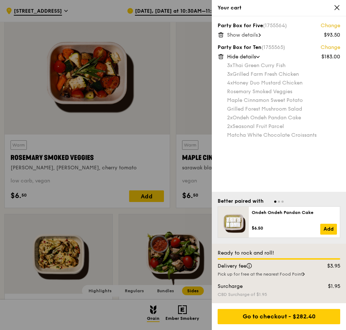
click at [251, 36] on span "Show details" at bounding box center [242, 35] width 31 height 6
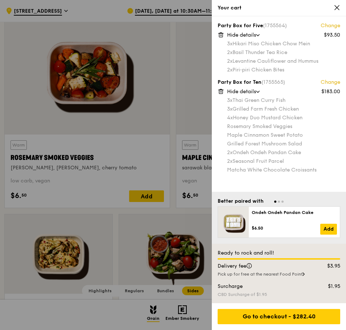
click at [233, 125] on div "Rosemary Smoked Veggies" at bounding box center [283, 126] width 113 height 7
drag, startPoint x: 233, startPoint y: 125, endPoint x: 294, endPoint y: 125, distance: 60.9
click at [294, 125] on div "Rosemary Smoked Veggies" at bounding box center [283, 126] width 113 height 7
drag, startPoint x: 295, startPoint y: 132, endPoint x: 243, endPoint y: 131, distance: 51.2
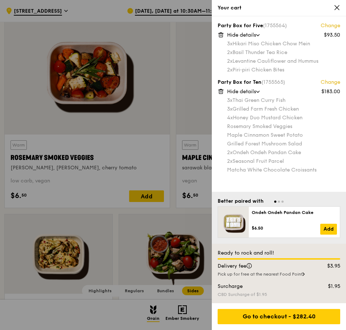
click at [228, 129] on div "3x Thai Green [PERSON_NAME] Fish 3x Grilled Farm Fresh Chicken 4x Honey Duo Mus…" at bounding box center [283, 135] width 113 height 77
click at [228, 129] on div "Rosemary Smoked Veggies" at bounding box center [283, 126] width 113 height 7
drag, startPoint x: 226, startPoint y: 138, endPoint x: 280, endPoint y: 141, distance: 53.8
click at [300, 144] on div "Party Box for Ten (1755565) Change $183.00 Hide details 3x Thai Green [PERSON_N…" at bounding box center [279, 126] width 123 height 94
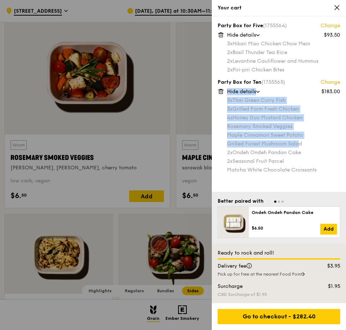
click at [309, 146] on div "Grilled Forest Mushroom Salad" at bounding box center [283, 143] width 113 height 7
drag, startPoint x: 309, startPoint y: 146, endPoint x: 237, endPoint y: 140, distance: 72.8
click at [237, 140] on div "3x Thai Green [PERSON_NAME] Fish 3x Grilled Farm Fresh Chicken 4x Honey Duo Mus…" at bounding box center [283, 135] width 113 height 77
click at [248, 148] on div "3x Thai Green [PERSON_NAME] Fish 3x Grilled Farm Fresh Chicken 4x Honey Duo Mus…" at bounding box center [283, 135] width 113 height 77
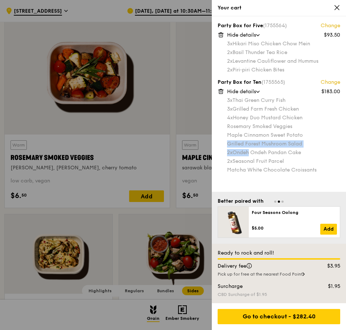
click at [253, 156] on div "3x Thai Green [PERSON_NAME] Fish 3x Grilled Farm Fresh Chicken 4x Honey Duo Mus…" at bounding box center [283, 135] width 113 height 77
click at [289, 161] on div "2x Seasonal Fruit Parcel" at bounding box center [283, 161] width 113 height 7
drag, startPoint x: 289, startPoint y: 161, endPoint x: 247, endPoint y: 150, distance: 43.4
click at [229, 148] on div "3x Thai Green [PERSON_NAME] Fish 3x Grilled Farm Fresh Chicken 4x Honey Duo Mus…" at bounding box center [283, 135] width 113 height 77
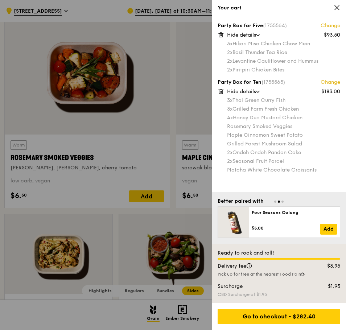
click at [229, 148] on div "3x Thai Green [PERSON_NAME] Fish 3x Grilled Farm Fresh Chicken 4x Honey Duo Mus…" at bounding box center [283, 135] width 113 height 77
drag, startPoint x: 229, startPoint y: 148, endPoint x: 293, endPoint y: 161, distance: 64.9
click at [293, 161] on div "3x Thai Green [PERSON_NAME] Fish 3x Grilled Farm Fresh Chicken 4x Honey Duo Mus…" at bounding box center [283, 135] width 113 height 77
click at [293, 161] on div "2x Seasonal Fruit Parcel" at bounding box center [283, 161] width 113 height 7
drag, startPoint x: 293, startPoint y: 161, endPoint x: 234, endPoint y: 151, distance: 59.6
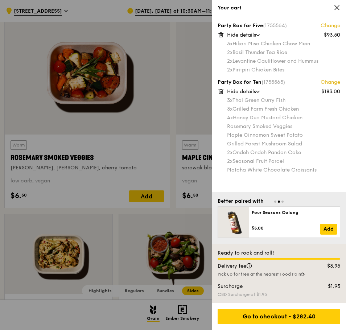
click at [234, 151] on div "3x Thai Green [PERSON_NAME] Fish 3x Grilled Farm Fresh Chicken 4x Honey Duo Mus…" at bounding box center [283, 135] width 113 height 77
click at [234, 151] on div "2x Ondeh Ondeh Pandan Cake" at bounding box center [283, 152] width 113 height 7
drag, startPoint x: 234, startPoint y: 151, endPoint x: 322, endPoint y: 172, distance: 90.5
click at [322, 172] on div "3x Thai Green [PERSON_NAME] Fish 3x Grilled Farm Fresh Chicken 4x Honey Duo Mus…" at bounding box center [283, 135] width 113 height 77
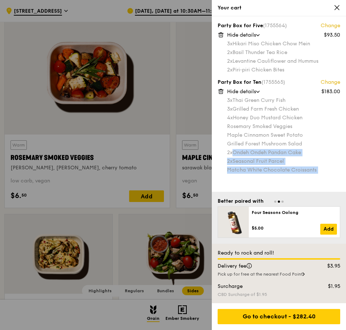
click at [322, 172] on div "Matcha White Chocolate Croissants" at bounding box center [283, 169] width 113 height 7
drag, startPoint x: 322, startPoint y: 172, endPoint x: 213, endPoint y: 151, distance: 111.4
click at [213, 151] on div "Party Box for Five (1755564) Change $93.50 Hide details 3x Hikari Miso Chicken …" at bounding box center [279, 104] width 134 height 176
click at [234, 151] on div "2x Ondeh Ondeh Pandan Cake" at bounding box center [283, 152] width 113 height 7
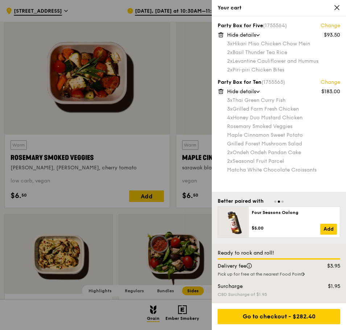
drag, startPoint x: 223, startPoint y: 152, endPoint x: 315, endPoint y: 170, distance: 94.4
click at [315, 170] on div "Party Box for Ten (1755565) Change $183.00 Hide details 3x Thai Green [PERSON_N…" at bounding box center [279, 126] width 123 height 94
click at [315, 170] on div "Matcha White Chocolate Croissants" at bounding box center [283, 169] width 113 height 7
drag, startPoint x: 315, startPoint y: 170, endPoint x: 231, endPoint y: 154, distance: 85.7
click at [231, 154] on div "3x Thai Green [PERSON_NAME] Fish 3x Grilled Farm Fresh Chicken 4x Honey Duo Mus…" at bounding box center [283, 135] width 113 height 77
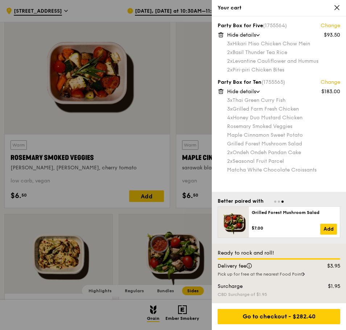
click at [231, 154] on span "2x" at bounding box center [229, 152] width 5 height 6
drag, startPoint x: 231, startPoint y: 154, endPoint x: 321, endPoint y: 171, distance: 91.9
click at [321, 171] on div "3x Thai Green [PERSON_NAME] Fish 3x Grilled Farm Fresh Chicken 4x Honey Duo Mus…" at bounding box center [283, 135] width 113 height 77
click at [321, 171] on div "Matcha White Chocolate Croissants" at bounding box center [283, 169] width 113 height 7
drag, startPoint x: 321, startPoint y: 171, endPoint x: 226, endPoint y: 149, distance: 98.3
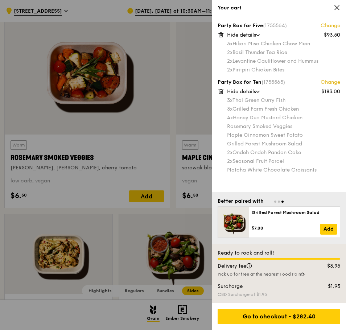
click at [225, 149] on div "Party Box for Ten (1755565) Change $183.00 Hide details 3x Thai Green [PERSON_N…" at bounding box center [279, 126] width 123 height 94
drag, startPoint x: 225, startPoint y: 149, endPoint x: 321, endPoint y: 176, distance: 100.5
click at [321, 176] on div "Party Box for Five (1755564) Change $93.50 Hide details 3x Hikari Miso Chicken …" at bounding box center [279, 104] width 134 height 176
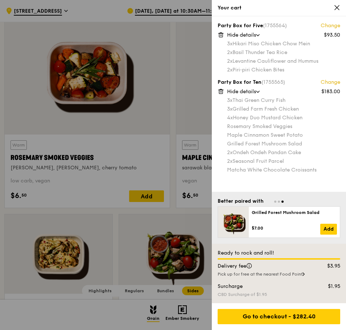
drag, startPoint x: 321, startPoint y: 176, endPoint x: 230, endPoint y: 149, distance: 95.3
click at [227, 148] on div "Party Box for Five (1755564) Change $93.50 Hide details 3x Hikari Miso Chicken …" at bounding box center [279, 104] width 134 height 176
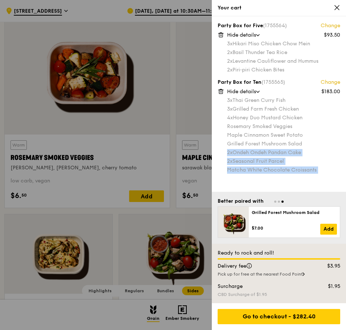
click at [227, 148] on div "3x Thai Green [PERSON_NAME] Fish 3x Grilled Farm Fresh Chicken 4x Honey Duo Mus…" at bounding box center [283, 135] width 113 height 77
drag, startPoint x: 227, startPoint y: 148, endPoint x: 274, endPoint y: 162, distance: 48.8
click at [315, 170] on div "3x Thai Green [PERSON_NAME] Fish 3x Grilled Farm Fresh Chicken 4x Honey Duo Mus…" at bounding box center [283, 135] width 113 height 77
click at [316, 170] on div "Matcha White Chocolate Croissants" at bounding box center [283, 169] width 113 height 7
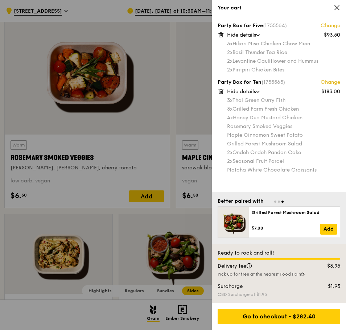
drag, startPoint x: 316, startPoint y: 170, endPoint x: 234, endPoint y: 151, distance: 84.2
click at [234, 151] on div "3x Thai Green [PERSON_NAME] Fish 3x Grilled Farm Fresh Chicken 4x Honey Duo Mus…" at bounding box center [283, 135] width 113 height 77
click at [233, 151] on span "2x" at bounding box center [229, 152] width 5 height 6
drag, startPoint x: 228, startPoint y: 151, endPoint x: 325, endPoint y: 174, distance: 100.1
click at [325, 174] on div "Party Box for Five (1755564) Change $93.50 Hide details 3x Hikari Miso Chicken …" at bounding box center [279, 104] width 134 height 176
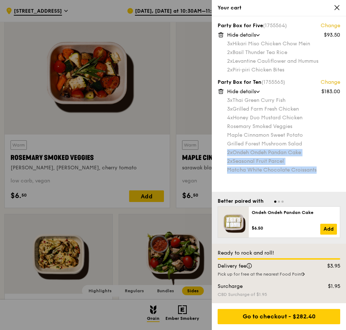
click at [325, 174] on div "Party Box for Five (1755564) Change $93.50 Hide details 3x Hikari Miso Chicken …" at bounding box center [279, 104] width 134 height 176
drag, startPoint x: 325, startPoint y: 174, endPoint x: 226, endPoint y: 151, distance: 102.3
click at [226, 151] on div "Party Box for Five (1755564) Change $93.50 Hide details 3x Hikari Miso Chicken …" at bounding box center [279, 104] width 134 height 176
click at [226, 151] on div "Party Box for Ten (1755565) Change $183.00 Hide details 3x Thai Green [PERSON_N…" at bounding box center [279, 126] width 123 height 94
click at [233, 153] on span "2x" at bounding box center [229, 152] width 5 height 6
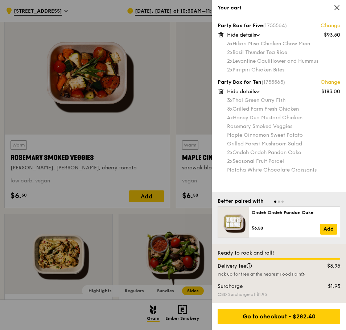
drag, startPoint x: 233, startPoint y: 153, endPoint x: 312, endPoint y: 172, distance: 81.2
click at [312, 172] on div "3x Thai Green [PERSON_NAME] Fish 3x Grilled Farm Fresh Chicken 4x Honey Duo Mus…" at bounding box center [283, 135] width 113 height 77
click at [312, 172] on div "Matcha White Chocolate Croissants" at bounding box center [283, 169] width 113 height 7
drag, startPoint x: 312, startPoint y: 172, endPoint x: 225, endPoint y: 147, distance: 90.9
click at [225, 147] on div "Party Box for Ten (1755565) Change $183.00 Hide details 3x Thai Green [PERSON_N…" at bounding box center [279, 126] width 123 height 94
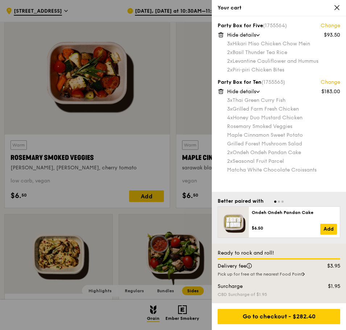
click at [225, 147] on div "Party Box for Ten (1755565) Change $183.00 Hide details 3x Thai Green [PERSON_N…" at bounding box center [279, 126] width 123 height 94
drag, startPoint x: 230, startPoint y: 149, endPoint x: 314, endPoint y: 169, distance: 86.4
click at [314, 169] on div "3x Thai Green [PERSON_NAME] Fish 3x Grilled Farm Fresh Chicken 4x Honey Duo Mus…" at bounding box center [283, 135] width 113 height 77
click at [314, 169] on div "Matcha White Chocolate Croissants" at bounding box center [283, 169] width 113 height 7
drag, startPoint x: 314, startPoint y: 169, endPoint x: 241, endPoint y: 151, distance: 75.3
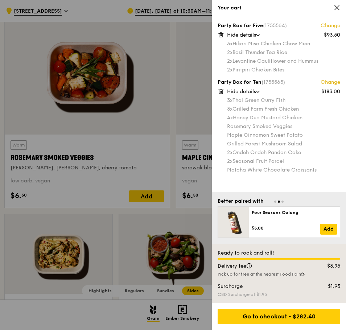
click at [241, 151] on div "3x Thai Green [PERSON_NAME] Fish 3x Grilled Farm Fresh Chicken 4x Honey Duo Mus…" at bounding box center [283, 135] width 113 height 77
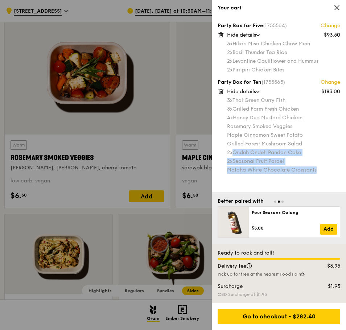
click at [230, 149] on span "2x" at bounding box center [229, 152] width 5 height 6
drag, startPoint x: 230, startPoint y: 149, endPoint x: 318, endPoint y: 170, distance: 90.2
click at [318, 170] on div "3x Thai Green [PERSON_NAME] Fish 3x Grilled Farm Fresh Chicken 4x Honey Duo Mus…" at bounding box center [283, 135] width 113 height 77
click at [318, 170] on div "Matcha White Chocolate Croissants" at bounding box center [283, 169] width 113 height 7
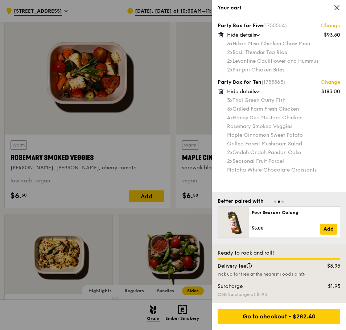
drag, startPoint x: 318, startPoint y: 170, endPoint x: 230, endPoint y: 147, distance: 90.7
click at [230, 147] on div "3x Thai Green [PERSON_NAME] Fish 3x Grilled Farm Fresh Chicken 4x Honey Duo Mus…" at bounding box center [283, 135] width 113 height 77
click at [230, 147] on div "Grilled Forest Mushroom Salad" at bounding box center [283, 143] width 113 height 7
click at [329, 83] on link "Change" at bounding box center [331, 82] width 20 height 7
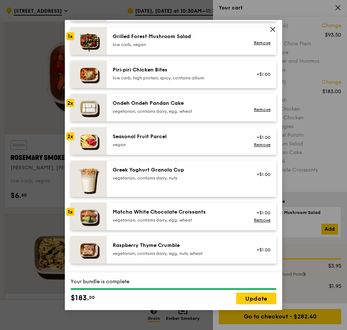
scroll to position [544, 0]
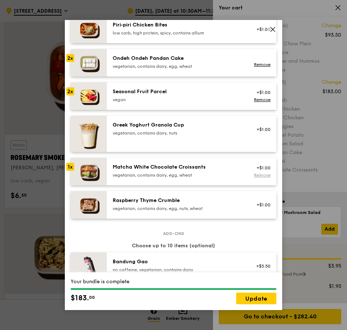
click at [255, 178] on link "Remove" at bounding box center [262, 175] width 17 height 5
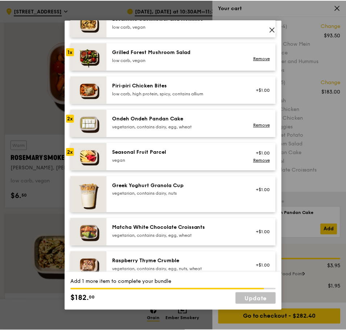
scroll to position [363, 0]
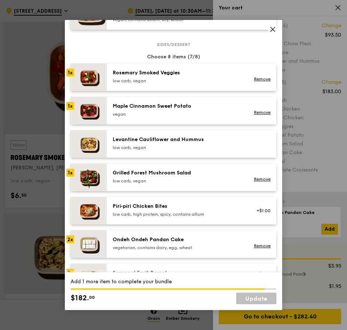
click at [173, 210] on div "Piri‑piri Chicken Bites" at bounding box center [178, 206] width 130 height 7
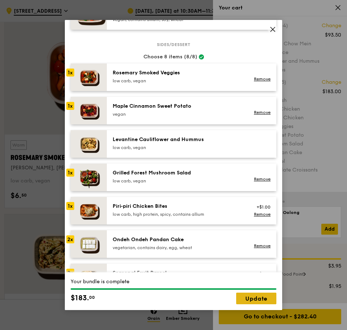
click at [253, 299] on link "Update" at bounding box center [256, 299] width 40 height 12
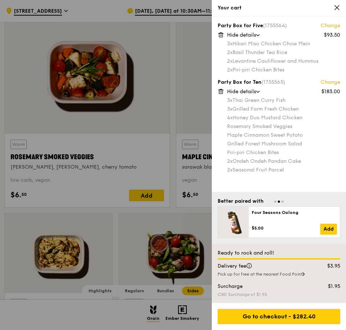
click at [330, 25] on link "Change" at bounding box center [331, 25] width 20 height 7
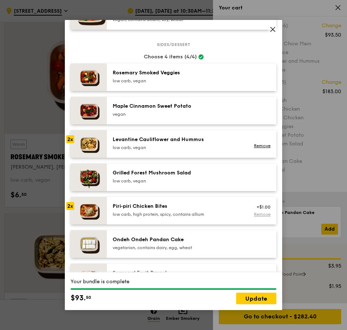
click at [254, 217] on link "Remove" at bounding box center [262, 214] width 17 height 5
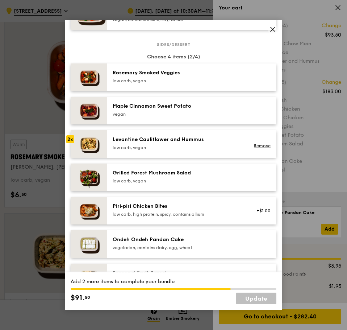
click at [185, 210] on div "Piri‑piri Chicken Bites" at bounding box center [178, 206] width 130 height 7
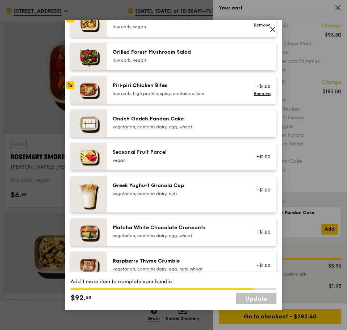
scroll to position [605, 0]
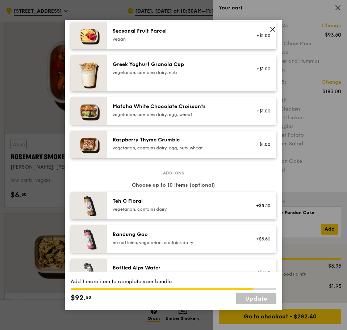
click at [162, 110] on div "Matcha White Chocolate Croissants" at bounding box center [178, 106] width 130 height 7
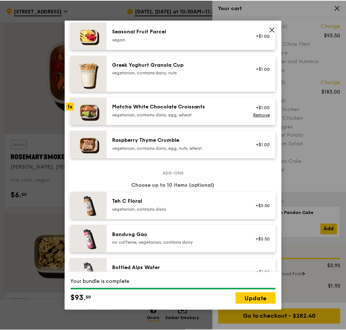
scroll to position [544, 0]
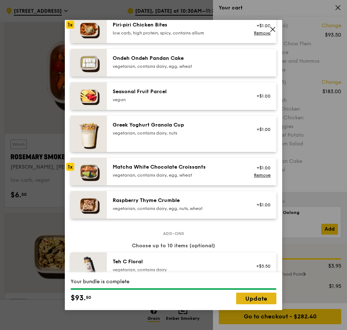
click at [253, 299] on link "Update" at bounding box center [256, 299] width 40 height 12
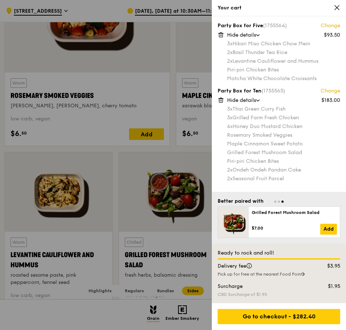
scroll to position [1631, 0]
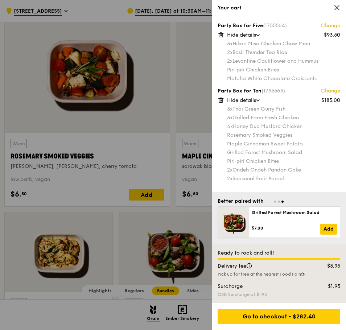
click at [271, 144] on div "Maple Cinnamon Sweet Potato" at bounding box center [283, 143] width 113 height 7
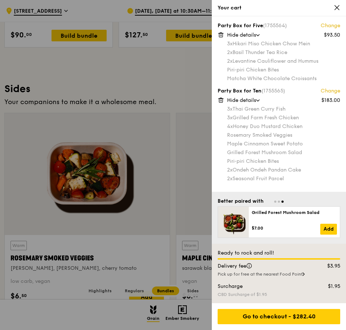
scroll to position [1571, 0]
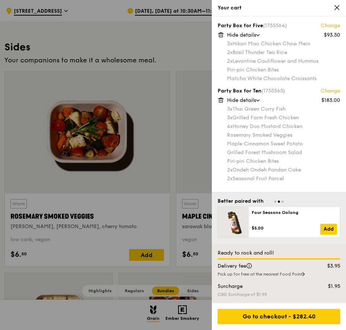
drag, startPoint x: 239, startPoint y: 64, endPoint x: 236, endPoint y: 59, distance: 5.5
click at [236, 59] on div "2x Levantine Cauliflower and Hummus" at bounding box center [283, 61] width 113 height 7
drag, startPoint x: 236, startPoint y: 59, endPoint x: 296, endPoint y: 58, distance: 59.9
click at [307, 59] on div "2x Levantine Cauliflower and Hummus" at bounding box center [283, 61] width 113 height 7
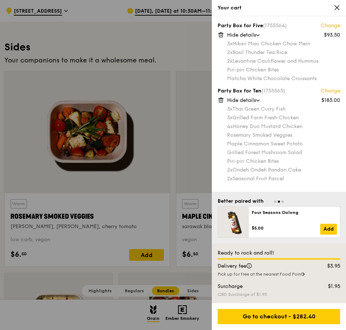
click at [307, 59] on div "2x Levantine Cauliflower and Hummus" at bounding box center [283, 61] width 113 height 7
drag, startPoint x: 307, startPoint y: 59, endPoint x: 227, endPoint y: 61, distance: 80.2
click at [227, 61] on div "Party Box for Five (1755564) Change $93.50 Hide details 3x Hikari Miso Chicken …" at bounding box center [279, 51] width 123 height 59
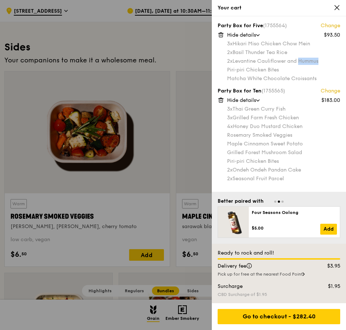
drag, startPoint x: 227, startPoint y: 61, endPoint x: 296, endPoint y: 61, distance: 69.3
click at [296, 61] on div "Party Box for Five (1755564) Change $93.50 Hide details 3x Hikari Miso Chicken …" at bounding box center [279, 51] width 123 height 59
click at [296, 61] on div "2x Levantine Cauliflower and Hummus" at bounding box center [283, 61] width 113 height 7
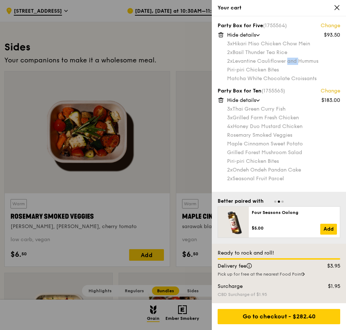
drag, startPoint x: 296, startPoint y: 61, endPoint x: 255, endPoint y: 62, distance: 41.0
click at [255, 62] on div "2x Levantine Cauliflower and Hummus" at bounding box center [283, 61] width 113 height 7
click at [333, 25] on link "Change" at bounding box center [331, 25] width 20 height 7
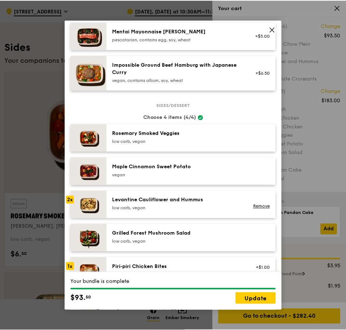
scroll to position [366, 0]
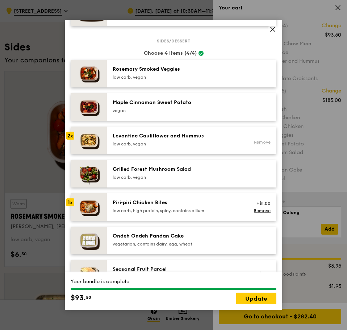
click at [254, 145] on link "Remove" at bounding box center [262, 142] width 17 height 5
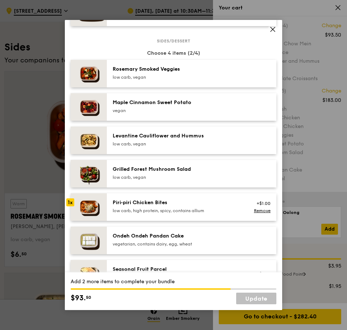
click at [202, 147] on div "low carb, vegan" at bounding box center [178, 144] width 130 height 6
click at [199, 213] on div "Piri‑piri Chicken Bites low carb, high protein, spicy, contains allium" at bounding box center [178, 206] width 130 height 15
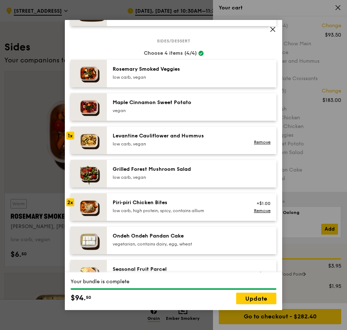
click at [260, 305] on div "Your bundle is complete $94. 50 Update" at bounding box center [174, 291] width 218 height 38
click at [260, 299] on link "Update" at bounding box center [256, 299] width 40 height 12
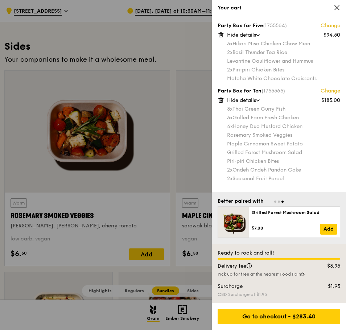
click at [330, 91] on link "Change" at bounding box center [331, 90] width 20 height 7
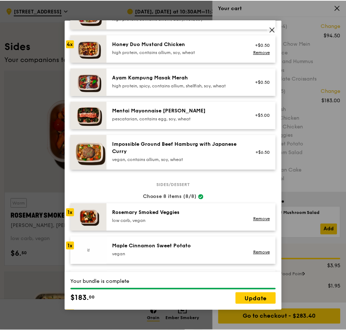
scroll to position [363, 0]
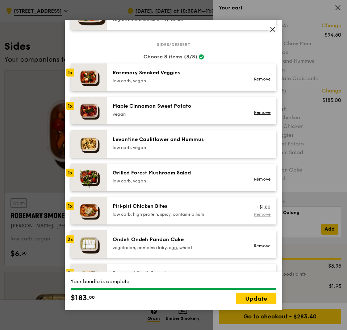
click at [258, 217] on link "Remove" at bounding box center [262, 214] width 17 height 5
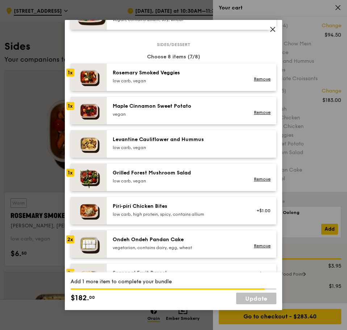
click at [205, 152] on div "Levantine Cauliflower and Hummus low carb, vegan" at bounding box center [177, 144] width 139 height 16
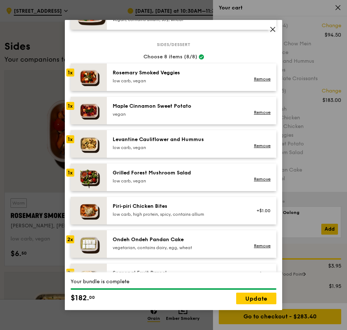
click at [205, 152] on div "Levantine Cauliflower and Hummus low carb, vegan" at bounding box center [177, 144] width 139 height 16
click at [253, 296] on link "Update" at bounding box center [256, 299] width 40 height 12
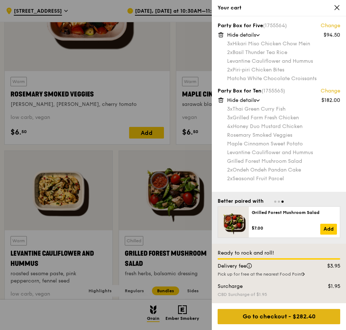
scroll to position [1512, 0]
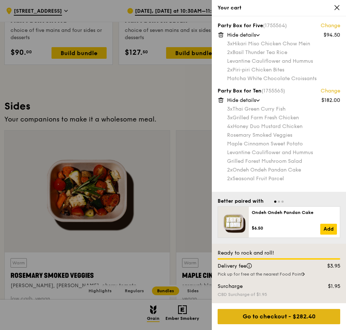
click at [272, 316] on div "Go to checkout - $282.40" at bounding box center [279, 316] width 123 height 15
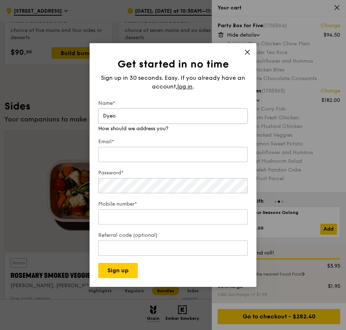
type input "Dyeo"
click at [184, 89] on span "log in" at bounding box center [184, 86] width 15 height 9
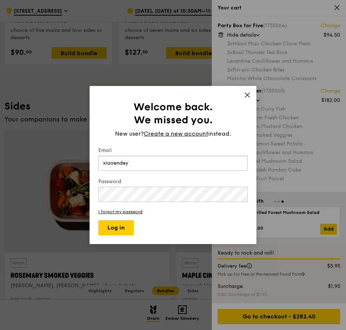
click at [148, 162] on input "xiaoendey" at bounding box center [172, 163] width 149 height 15
type input "[EMAIL_ADDRESS][DOMAIN_NAME]"
click at [128, 226] on button "Log in" at bounding box center [116, 227] width 36 height 15
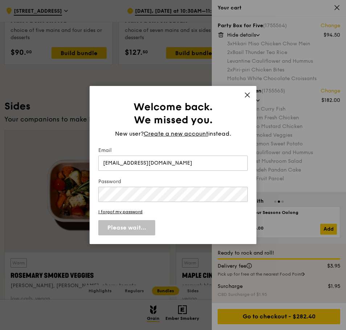
click at [246, 97] on icon at bounding box center [247, 95] width 7 height 7
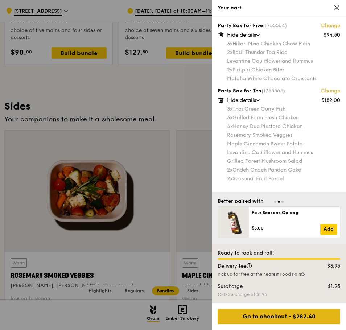
click at [273, 318] on div "Go to checkout - $282.40" at bounding box center [279, 316] width 123 height 15
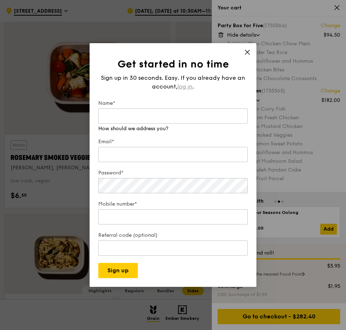
scroll to position [1633, 0]
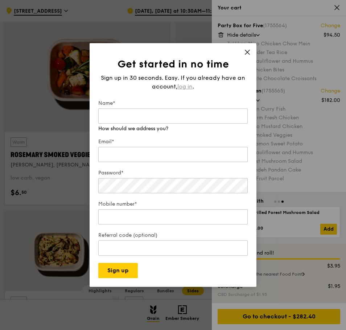
click at [188, 89] on span "log in" at bounding box center [184, 86] width 15 height 9
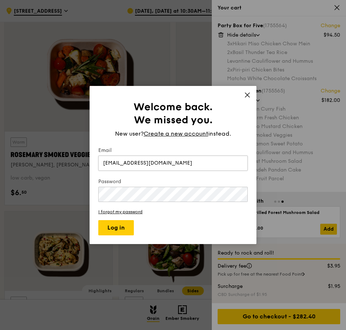
type input "[EMAIL_ADDRESS][DOMAIN_NAME]"
drag, startPoint x: 133, startPoint y: 226, endPoint x: 122, endPoint y: 226, distance: 11.3
click at [122, 226] on button "Log in" at bounding box center [116, 227] width 36 height 15
click at [246, 95] on icon at bounding box center [247, 95] width 7 height 7
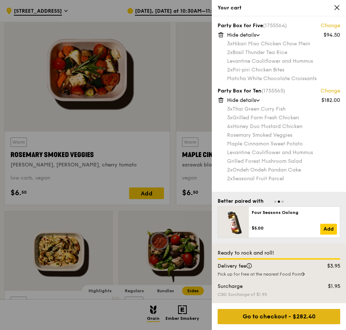
click at [291, 318] on div "Go to checkout - $282.40" at bounding box center [279, 316] width 123 height 15
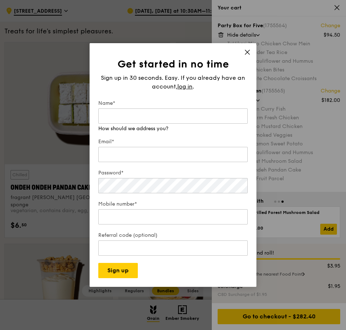
scroll to position [1270, 0]
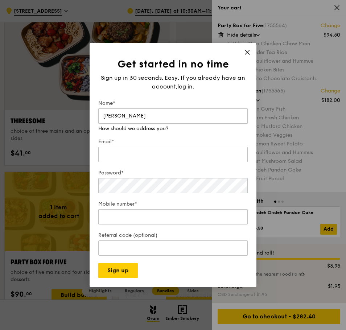
type input "[PERSON_NAME] En"
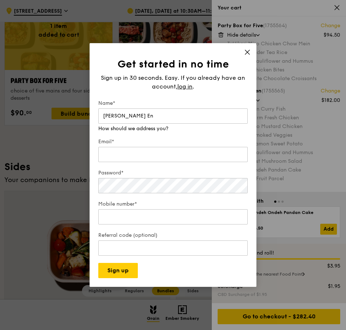
click at [245, 55] on icon at bounding box center [247, 52] width 7 height 7
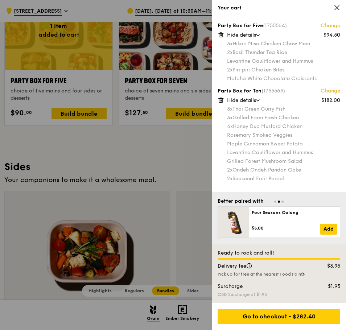
scroll to position [1028, 0]
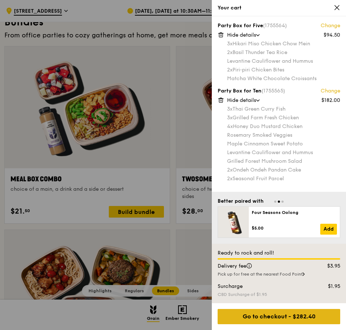
click at [284, 317] on div "Go to checkout - $282.40" at bounding box center [279, 316] width 123 height 15
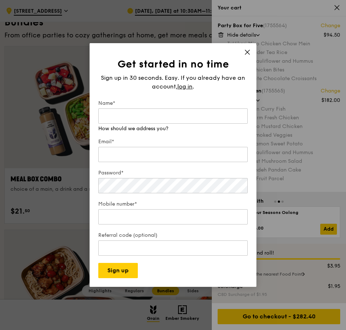
click at [251, 52] on div "Get started in no time Sign up in 30 seconds. Easy. If you already have an acco…" at bounding box center [173, 165] width 167 height 244
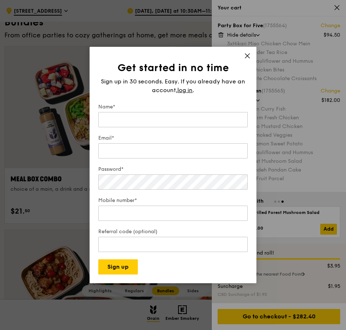
click at [247, 56] on icon at bounding box center [247, 56] width 4 height 4
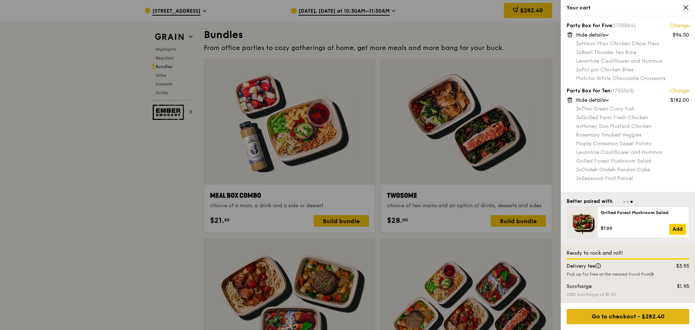
scroll to position [1159, 0]
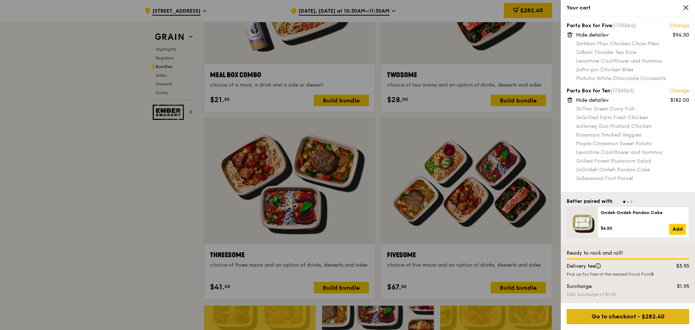
click at [620, 318] on div "Go to checkout - $282.40" at bounding box center [628, 316] width 123 height 15
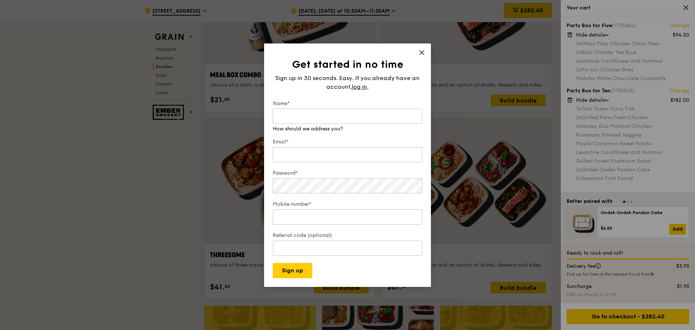
scroll to position [1198, 0]
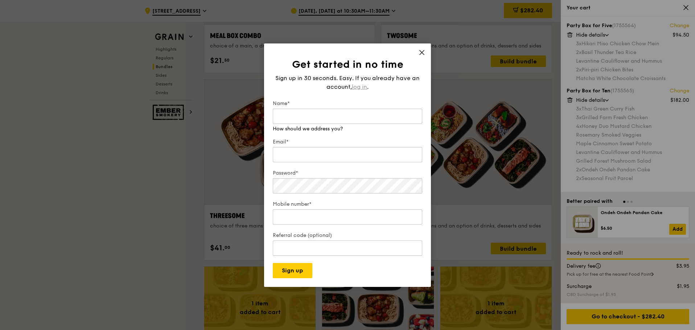
click at [354, 88] on span "log in" at bounding box center [359, 87] width 15 height 9
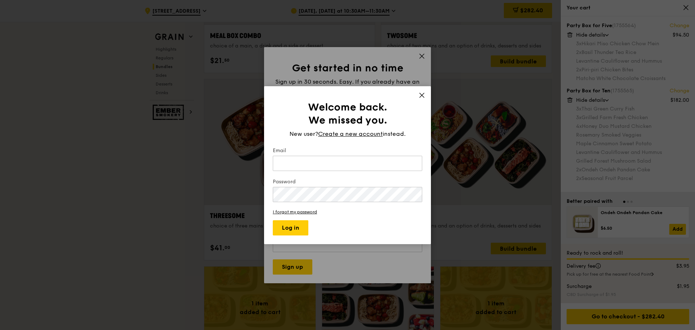
scroll to position [1159, 0]
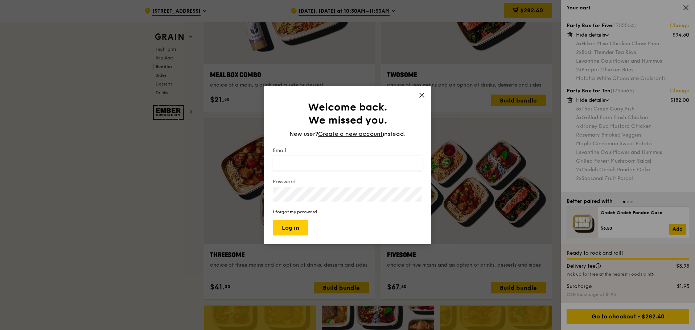
click at [299, 161] on input "Email" at bounding box center [347, 163] width 149 height 15
type input "[EMAIL_ADDRESS][DOMAIN_NAME]"
click at [302, 227] on button "Log in" at bounding box center [291, 228] width 36 height 15
click at [306, 214] on link "I forgot my password" at bounding box center [347, 212] width 149 height 5
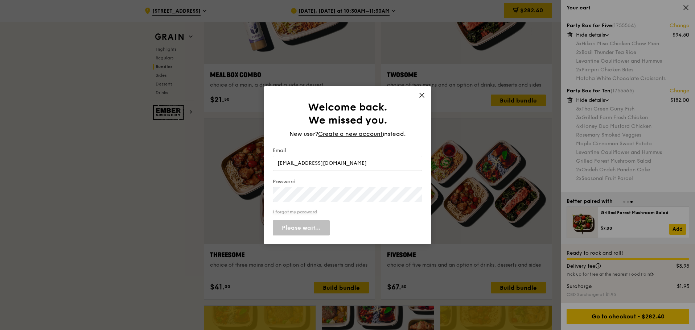
click at [306, 214] on link "I forgot my password" at bounding box center [347, 212] width 149 height 5
drag, startPoint x: 343, startPoint y: 209, endPoint x: 349, endPoint y: 209, distance: 5.4
click at [349, 210] on link "I forgot my password" at bounding box center [347, 212] width 149 height 5
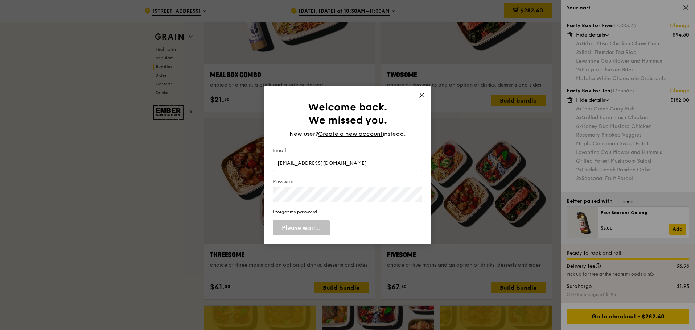
click at [473, 206] on div "Welcome back. We missed you. New user? Create a new account instead. Email [EMA…" at bounding box center [347, 165] width 695 height 330
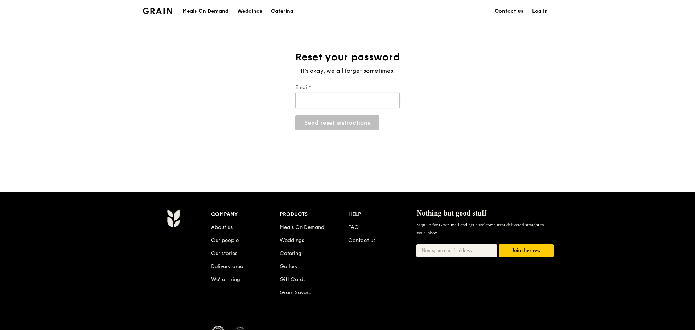
drag, startPoint x: 0, startPoint y: 0, endPoint x: 333, endPoint y: 100, distance: 347.7
click at [333, 100] on input "Email*" at bounding box center [347, 100] width 104 height 15
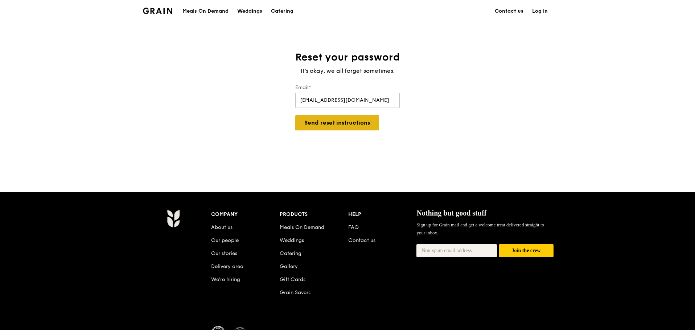
type input "xiaoendyeo@dbs.com"
click at [333, 121] on button "Send reset instructions" at bounding box center [337, 122] width 84 height 15
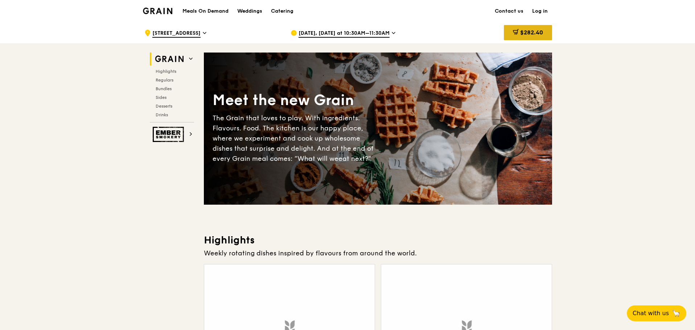
click at [526, 33] on span "$282.40" at bounding box center [531, 32] width 23 height 7
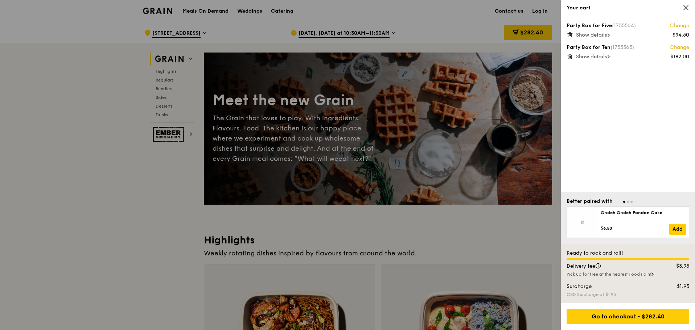
click at [536, 14] on div at bounding box center [347, 165] width 695 height 330
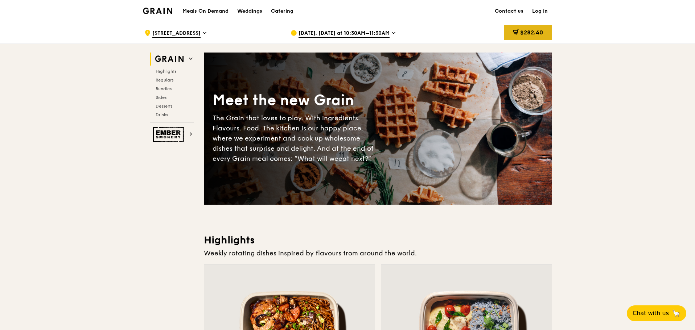
drag, startPoint x: 524, startPoint y: 36, endPoint x: 522, endPoint y: 40, distance: 4.7
click at [522, 40] on div "$282.40" at bounding box center [528, 32] width 48 height 15
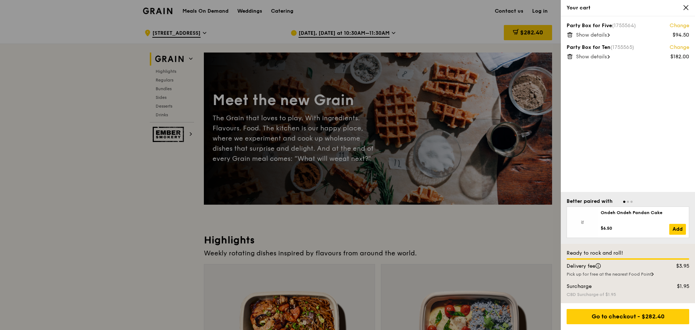
drag, startPoint x: 522, startPoint y: 40, endPoint x: 527, endPoint y: 32, distance: 9.5
click at [527, 32] on div at bounding box center [347, 165] width 695 height 330
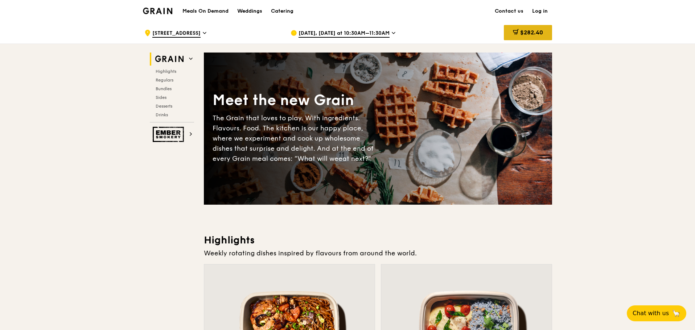
click at [527, 37] on div "$282.40" at bounding box center [528, 32] width 48 height 15
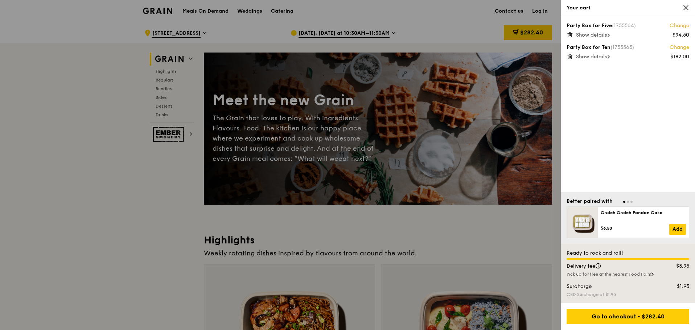
click at [607, 55] on span "Show details" at bounding box center [591, 57] width 31 height 6
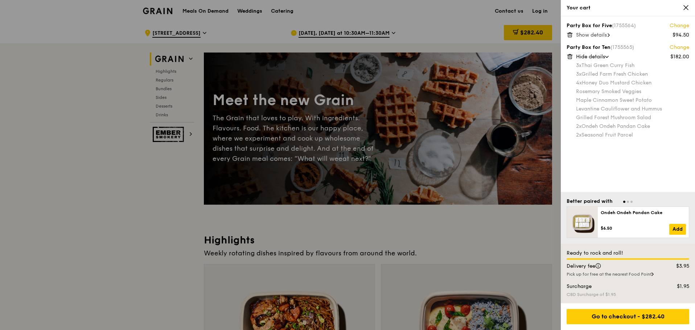
click at [600, 35] on span "Show details" at bounding box center [591, 35] width 31 height 6
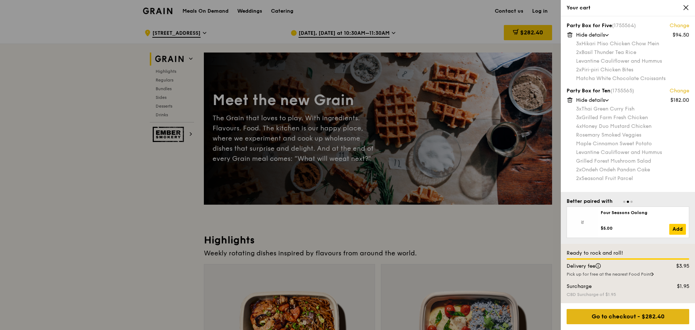
click at [642, 318] on div "Go to checkout - $282.40" at bounding box center [628, 316] width 123 height 15
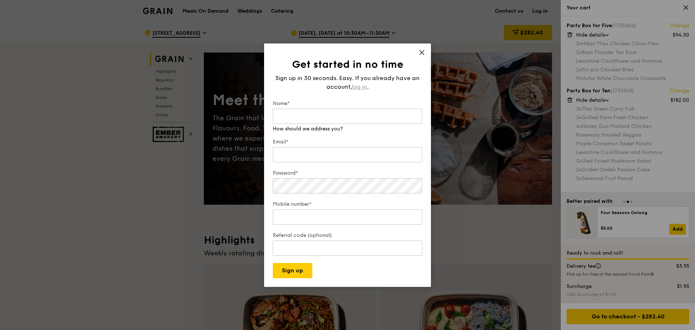
click at [364, 91] on span "log in" at bounding box center [359, 87] width 15 height 9
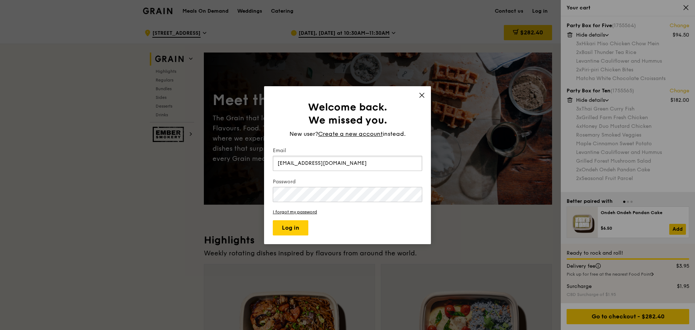
type input "[EMAIL_ADDRESS][DOMAIN_NAME]"
click at [273, 221] on button "Log in" at bounding box center [291, 228] width 36 height 15
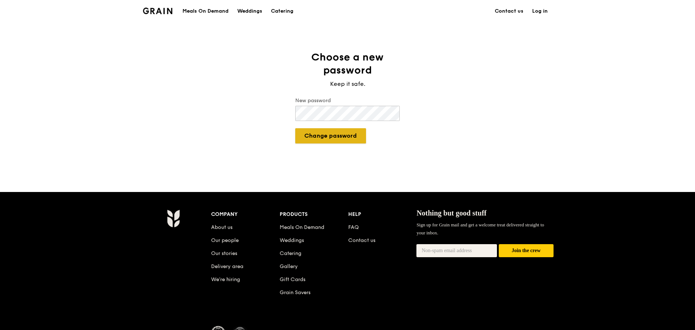
click at [341, 137] on button "Change password" at bounding box center [330, 135] width 71 height 15
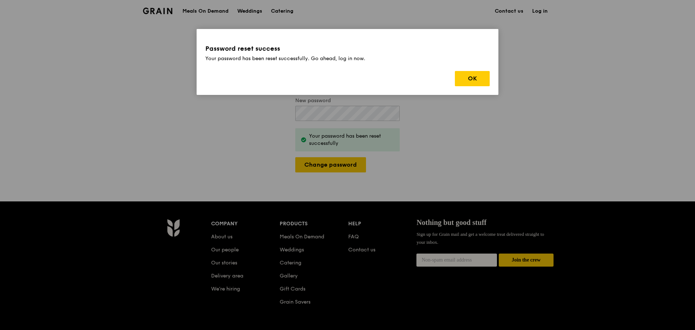
click at [490, 78] on div "Password reset success Your password has been reset successfully. Go ahead, log…" at bounding box center [348, 62] width 302 height 66
click at [471, 77] on button "OK" at bounding box center [472, 78] width 35 height 15
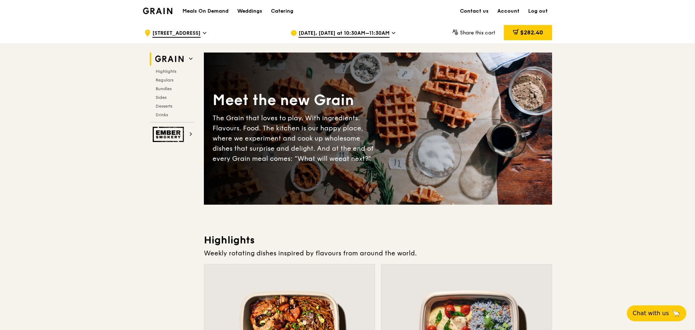
click at [330, 34] on span "[DATE], [DATE] at 10:30AM–11:30AM" at bounding box center [344, 34] width 91 height 8
